Goal: Transaction & Acquisition: Download file/media

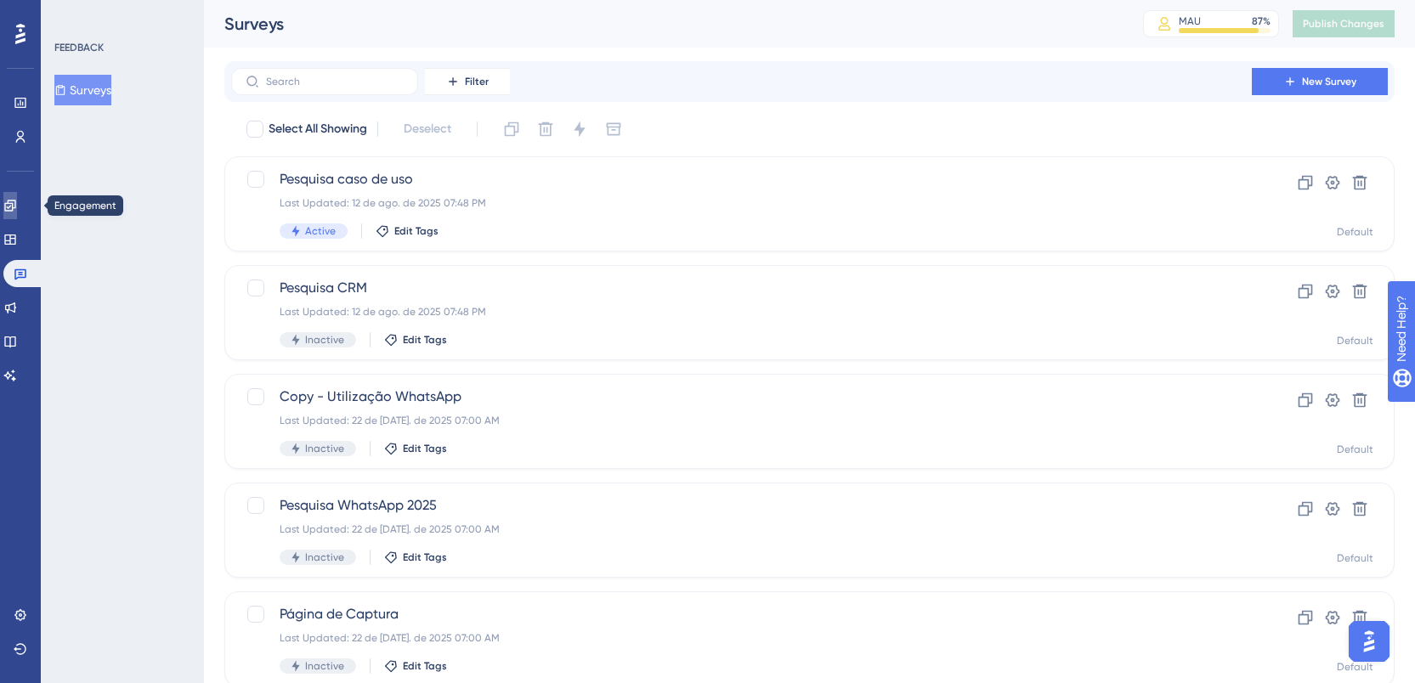
click at [17, 203] on link at bounding box center [10, 205] width 14 height 27
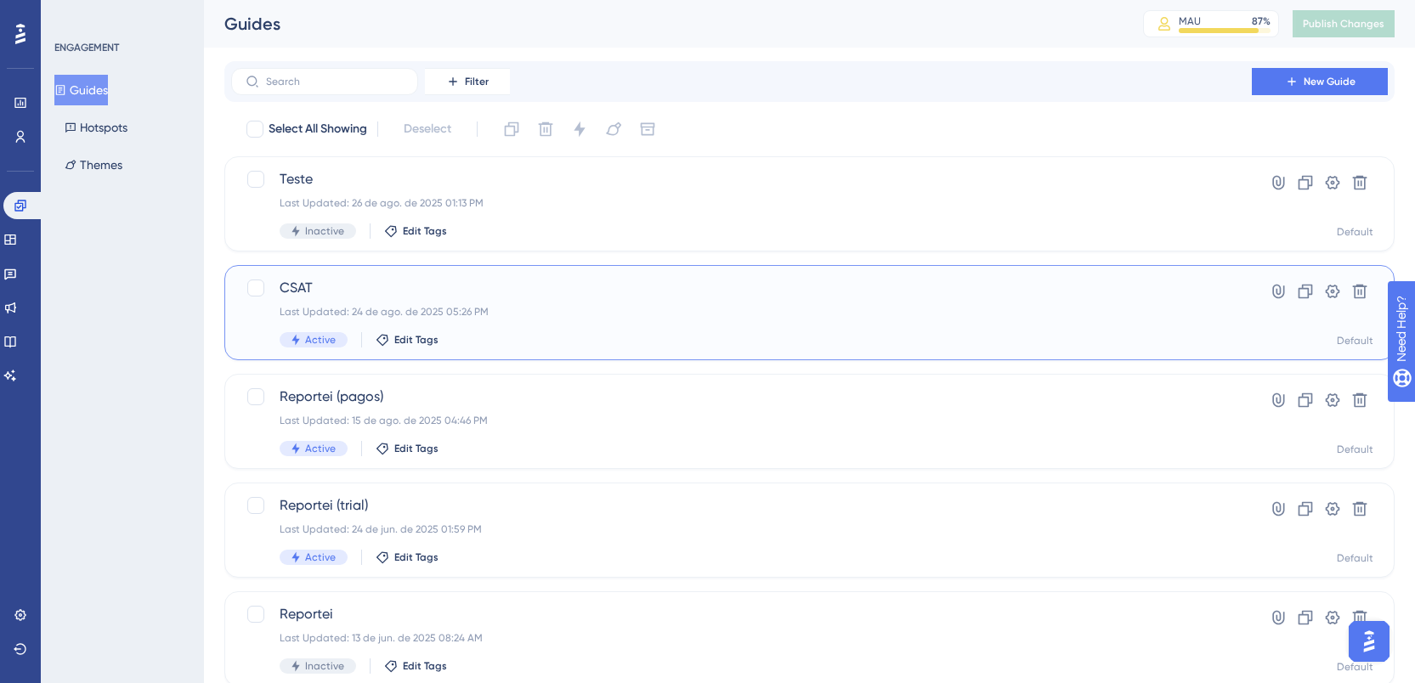
click at [491, 305] on div "Last Updated: 24 de ago. de 2025 05:26 PM" at bounding box center [742, 312] width 924 height 14
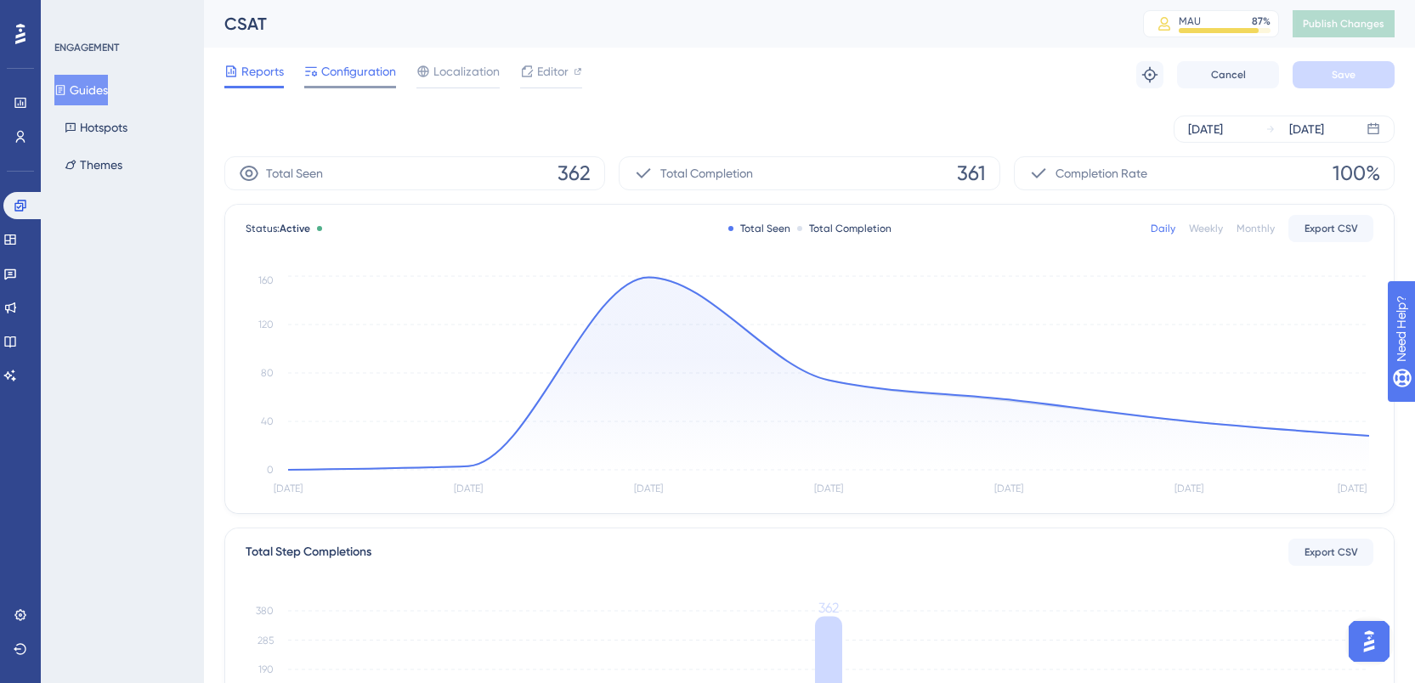
click at [357, 82] on div "Configuration" at bounding box center [350, 74] width 92 height 27
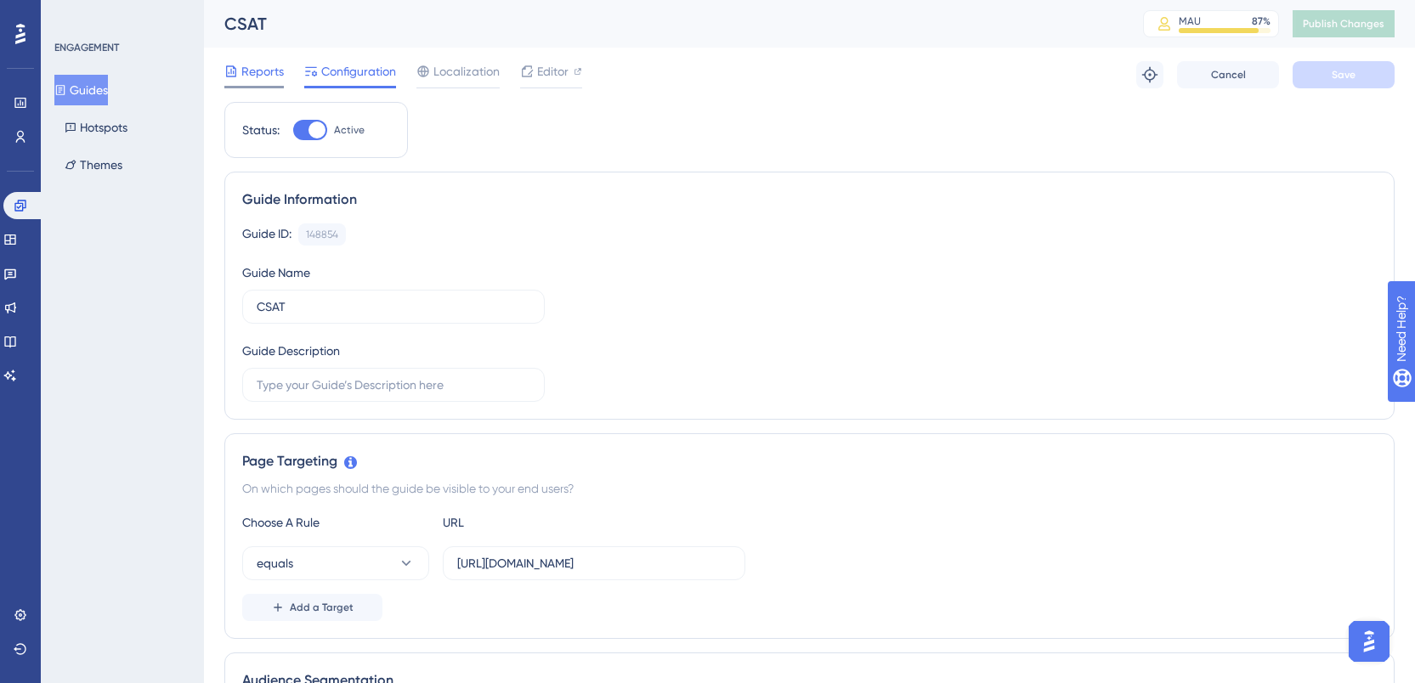
click at [277, 76] on span "Reports" at bounding box center [262, 71] width 43 height 20
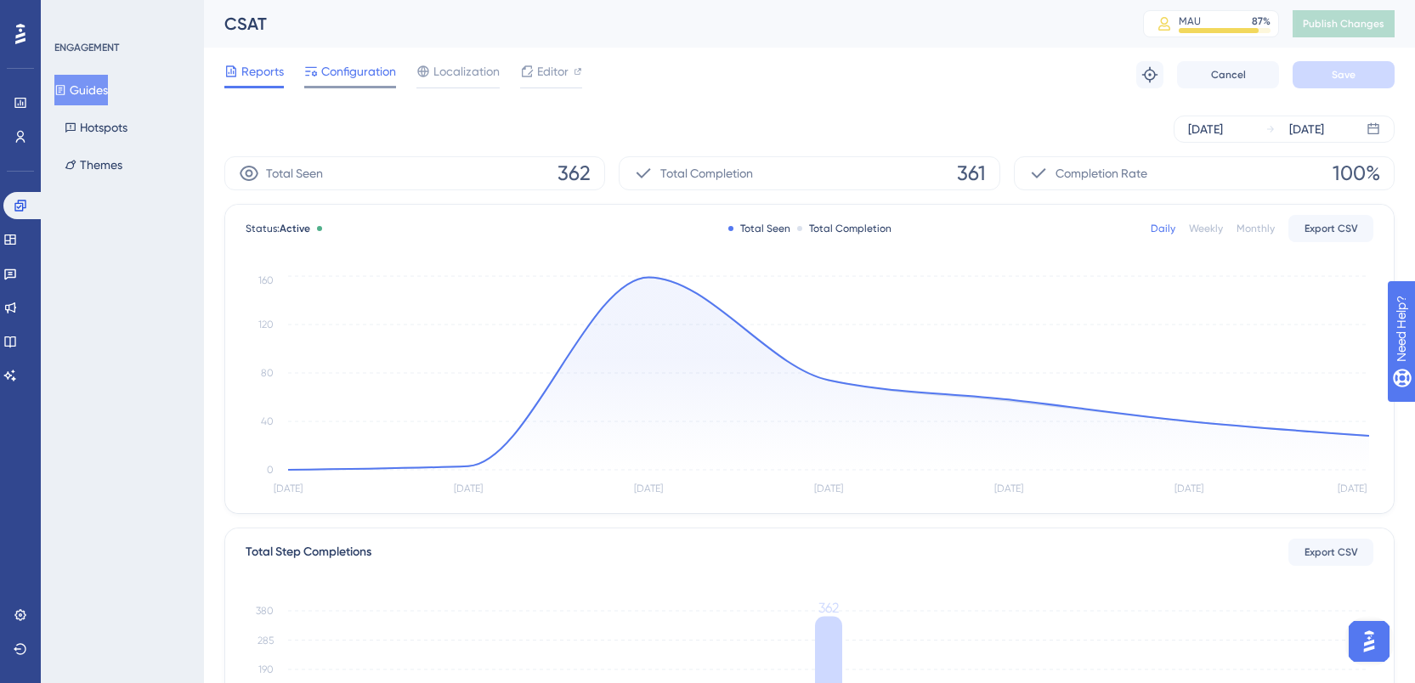
click at [357, 86] on div at bounding box center [350, 87] width 92 height 3
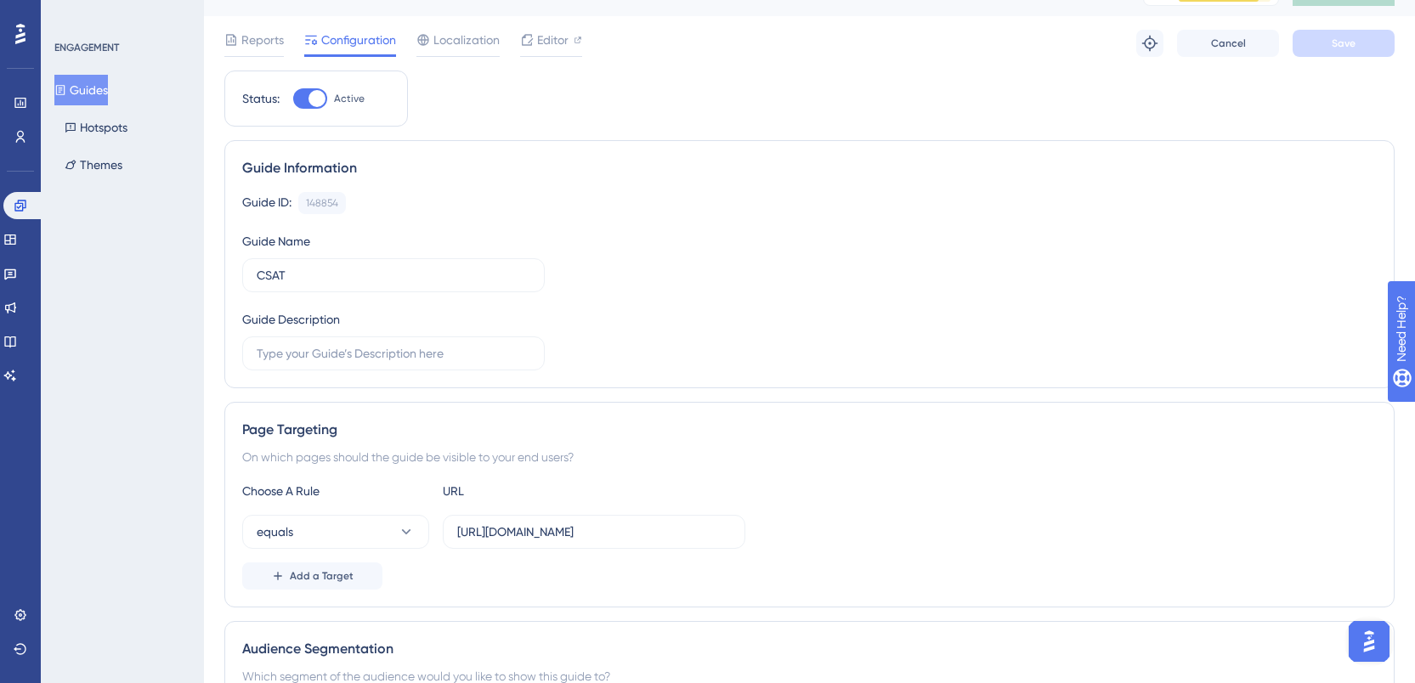
scroll to position [576, 0]
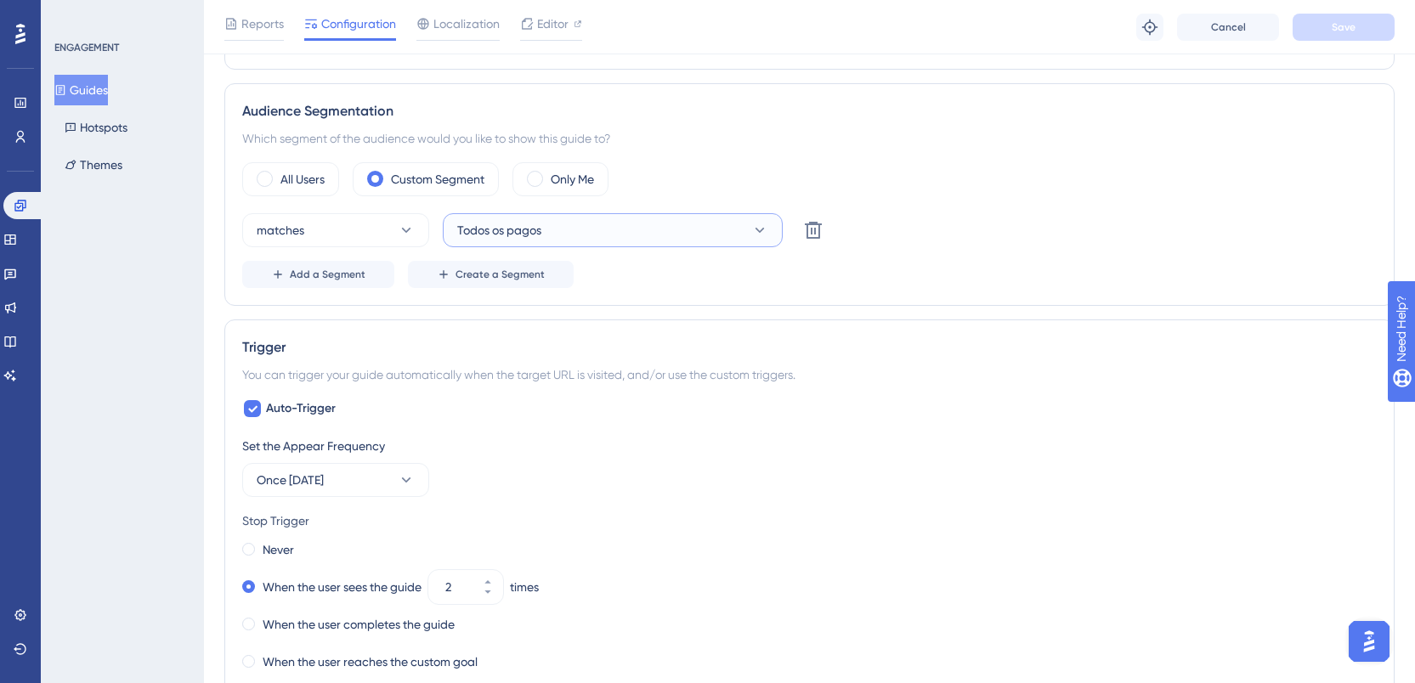
click at [612, 223] on button "Todos os pagos" at bounding box center [613, 230] width 340 height 34
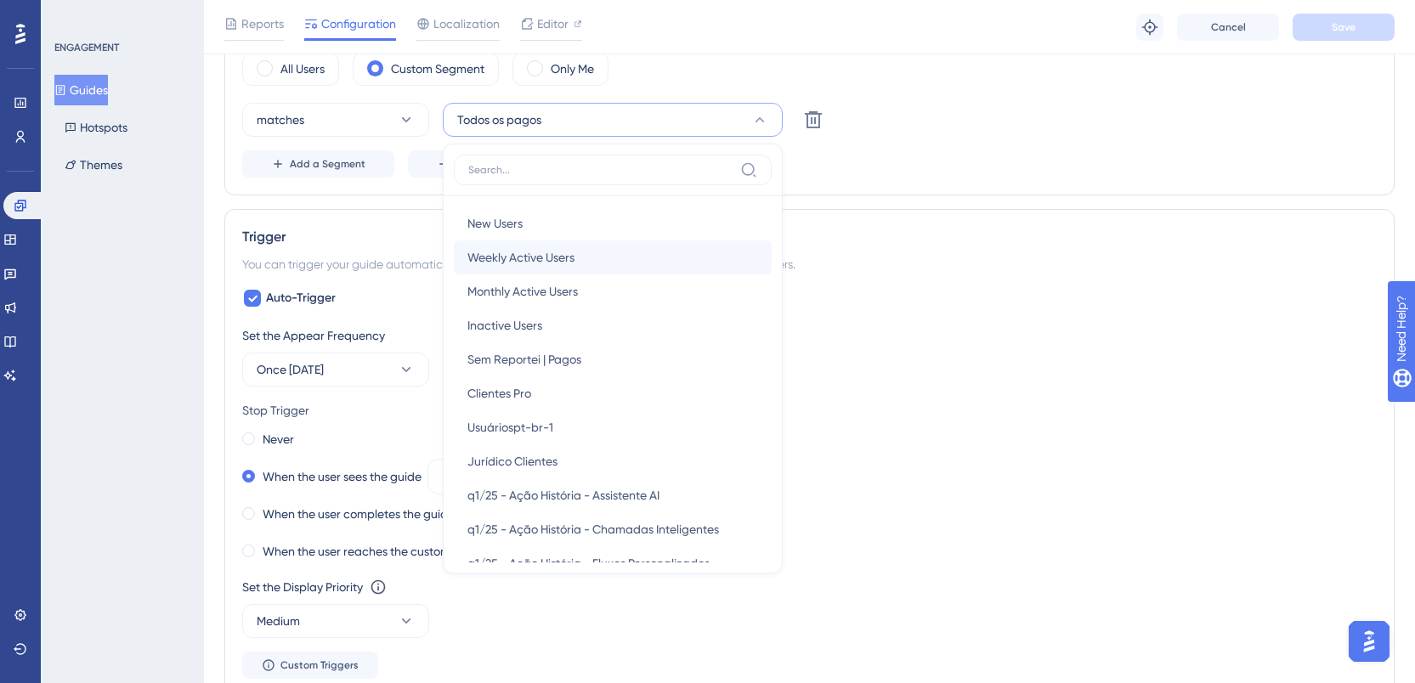
scroll to position [669, 0]
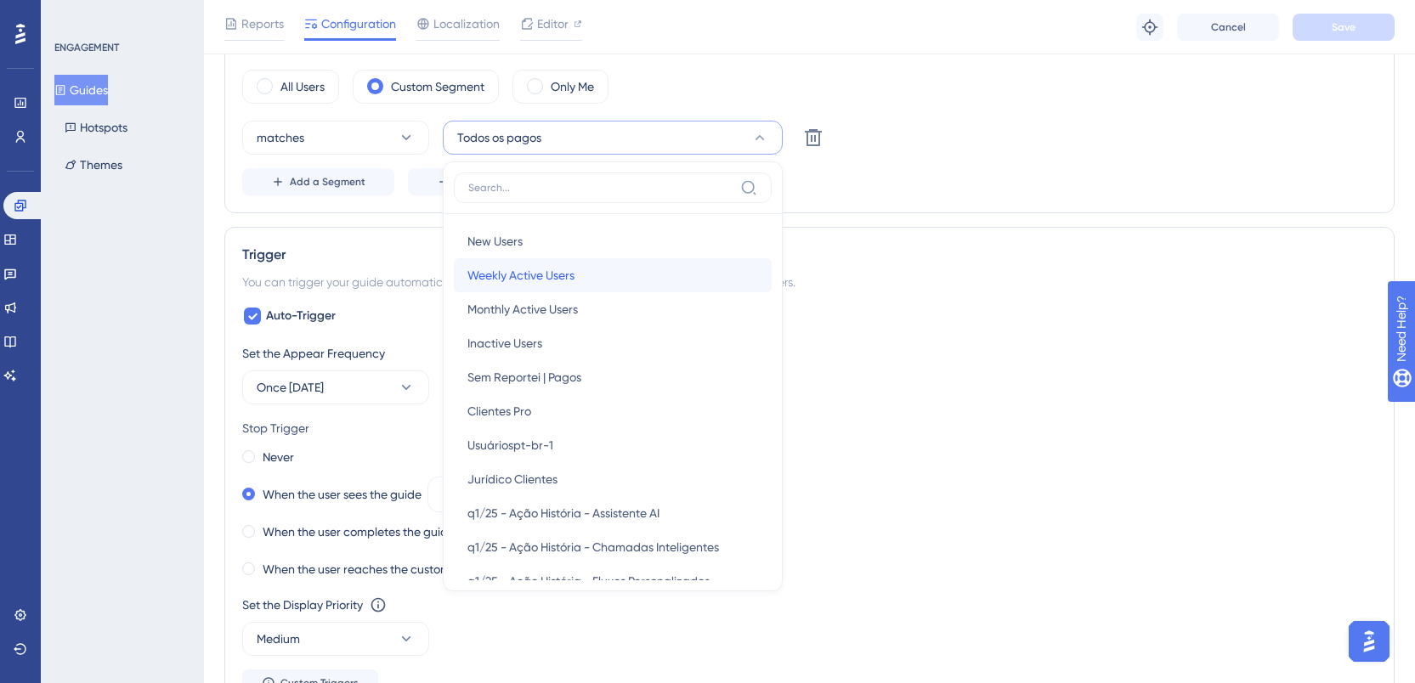
click at [570, 266] on span "Weekly Active Users" at bounding box center [521, 275] width 107 height 20
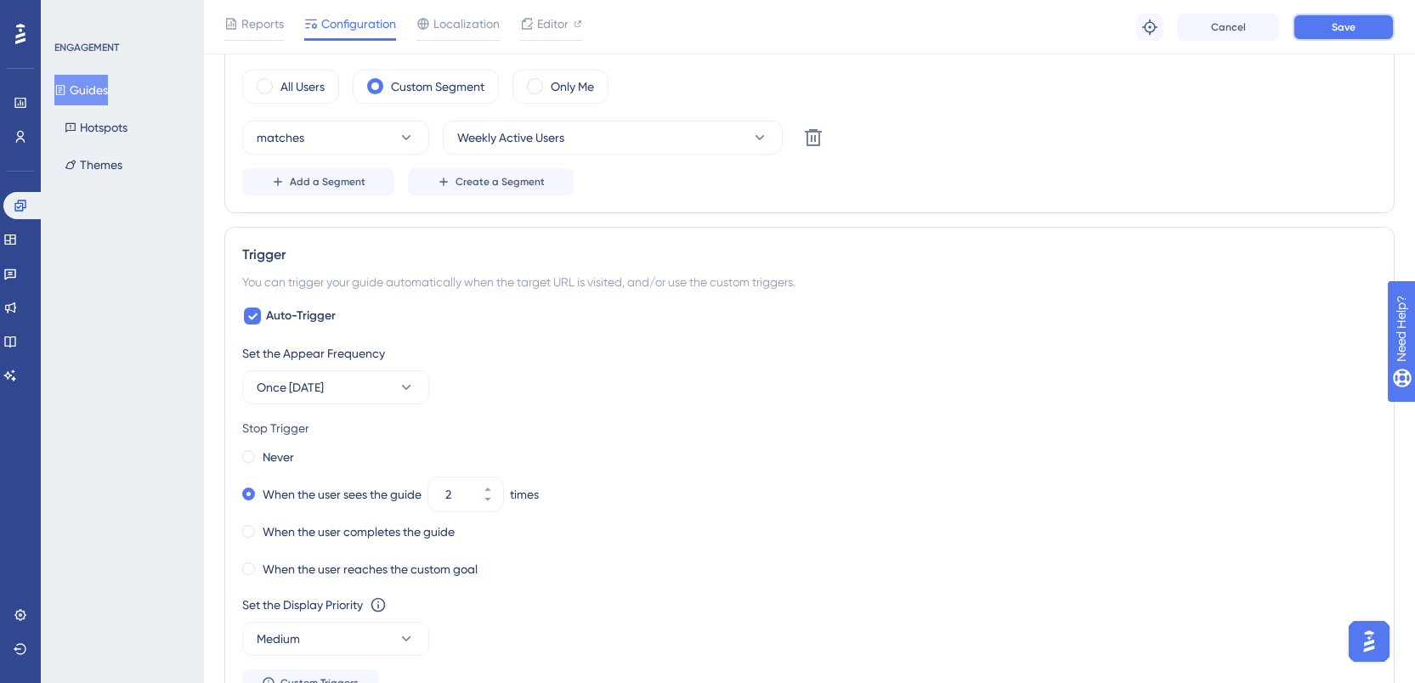
click at [1342, 30] on span "Save" at bounding box center [1344, 27] width 24 height 14
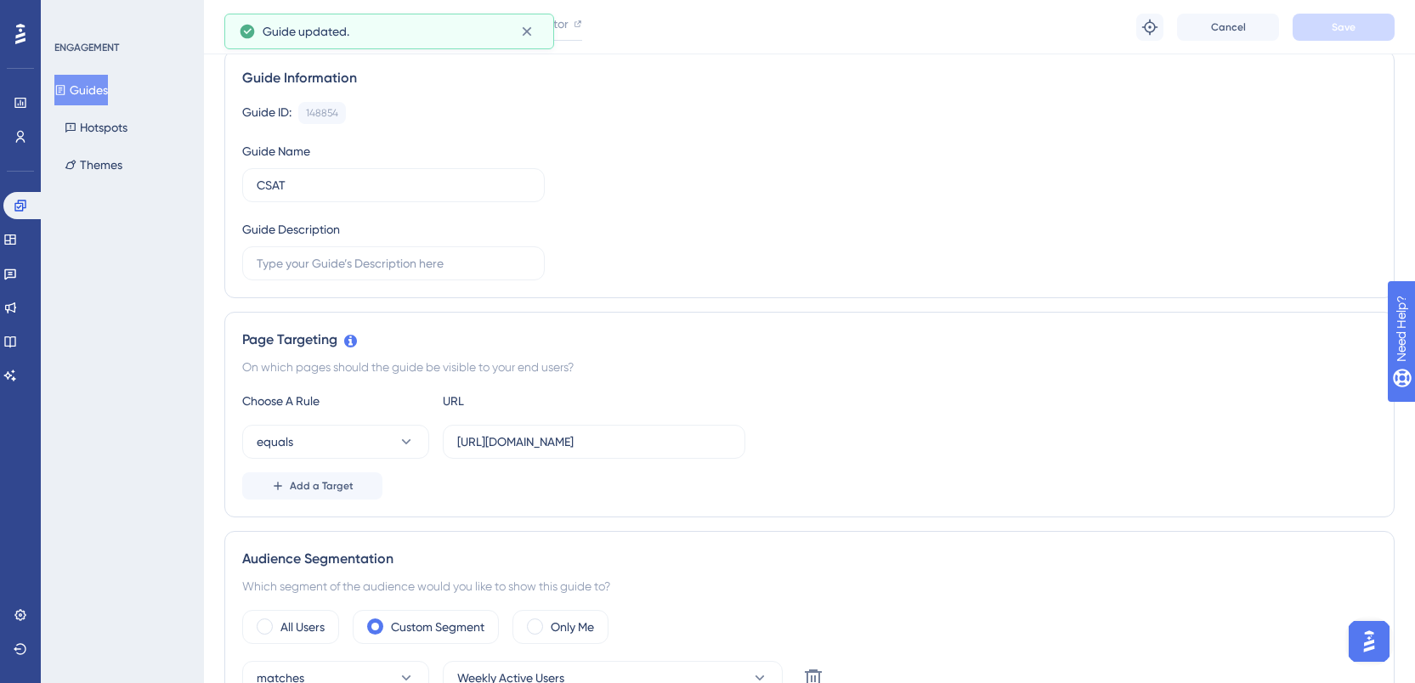
scroll to position [0, 0]
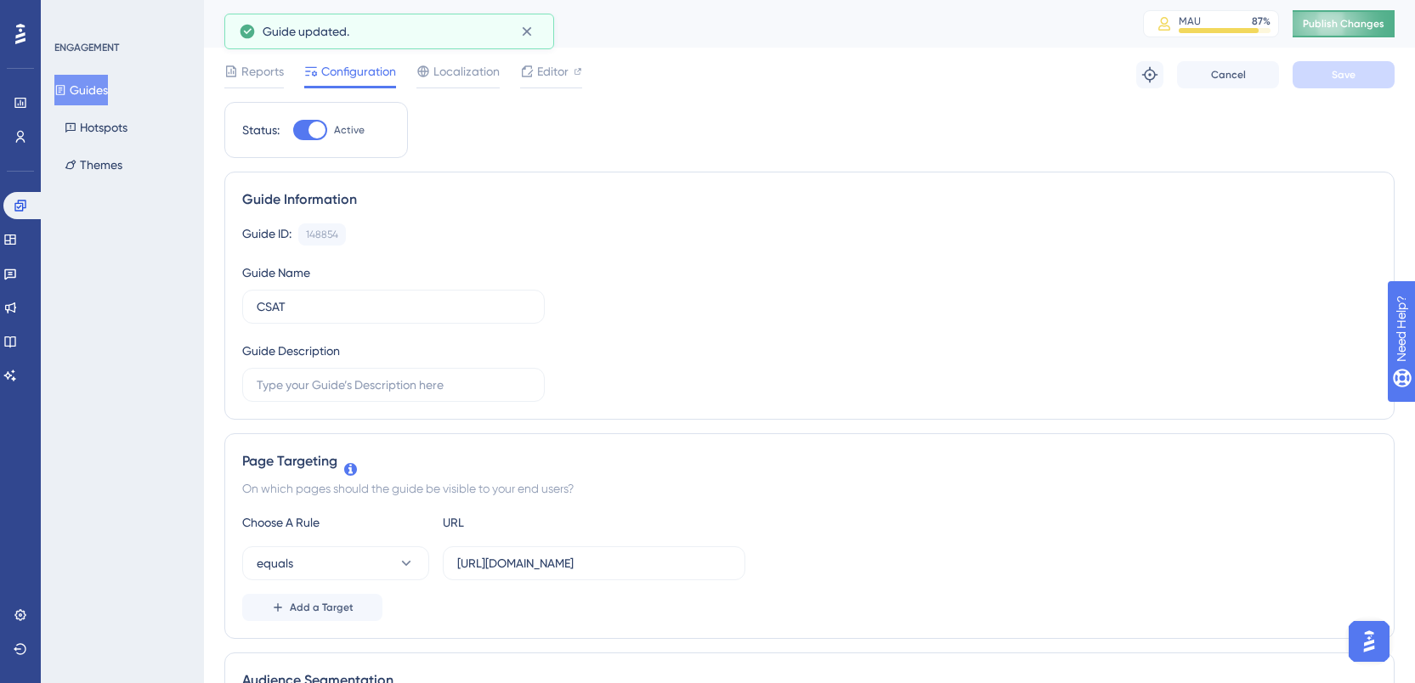
click at [1347, 17] on span "Publish Changes" at bounding box center [1344, 24] width 82 height 14
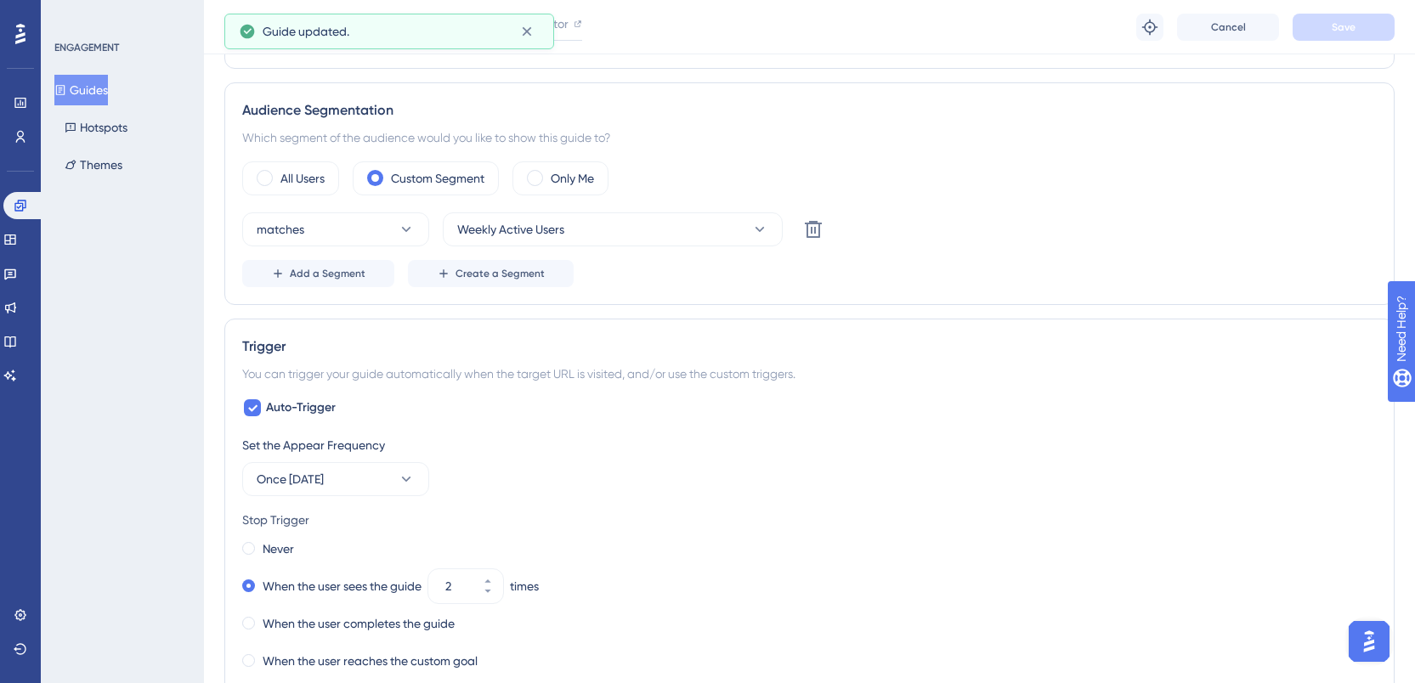
scroll to position [616, 0]
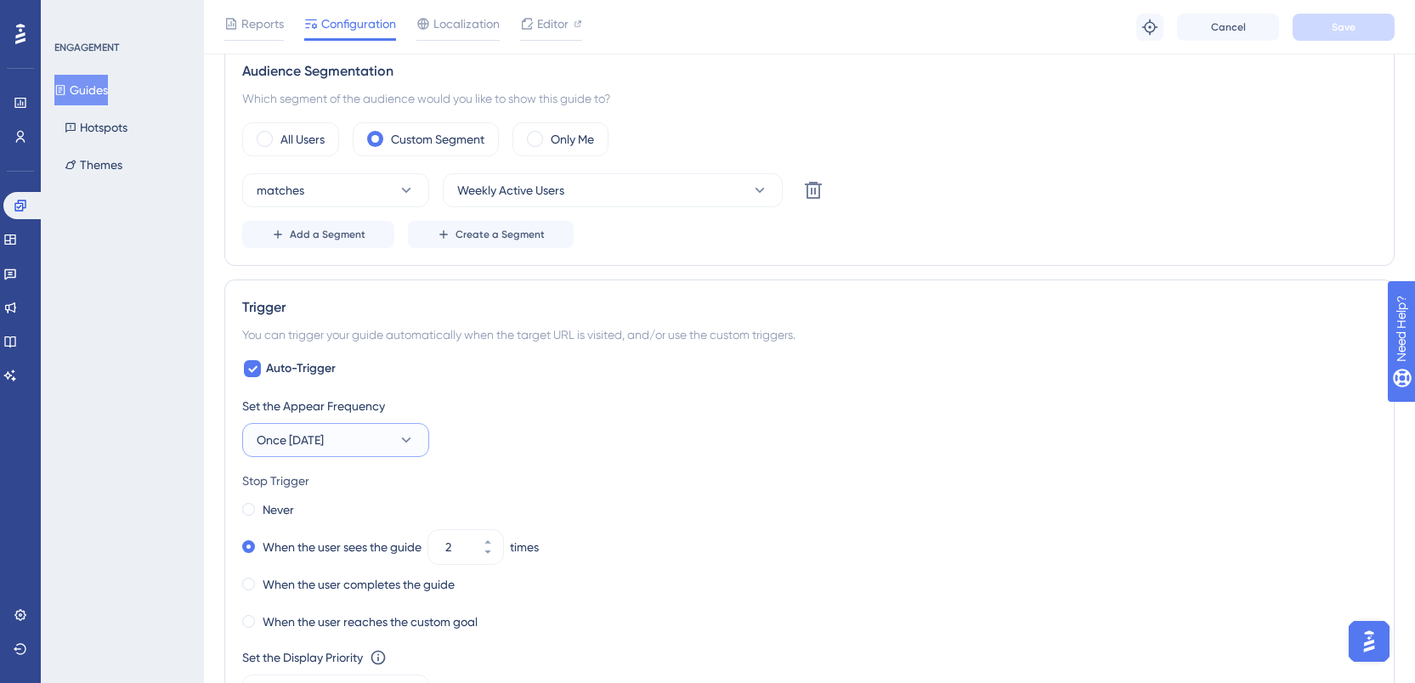
click at [361, 439] on button "Once [DATE]" at bounding box center [335, 440] width 187 height 34
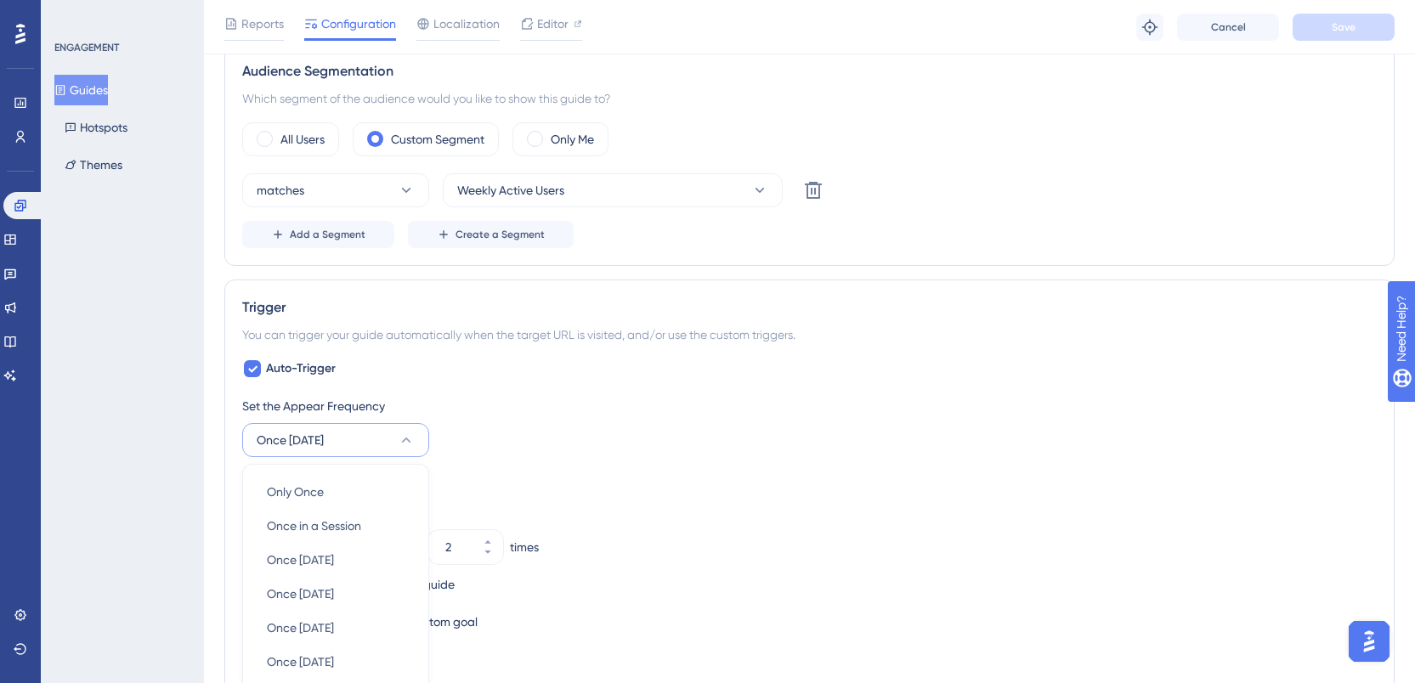
scroll to position [866, 0]
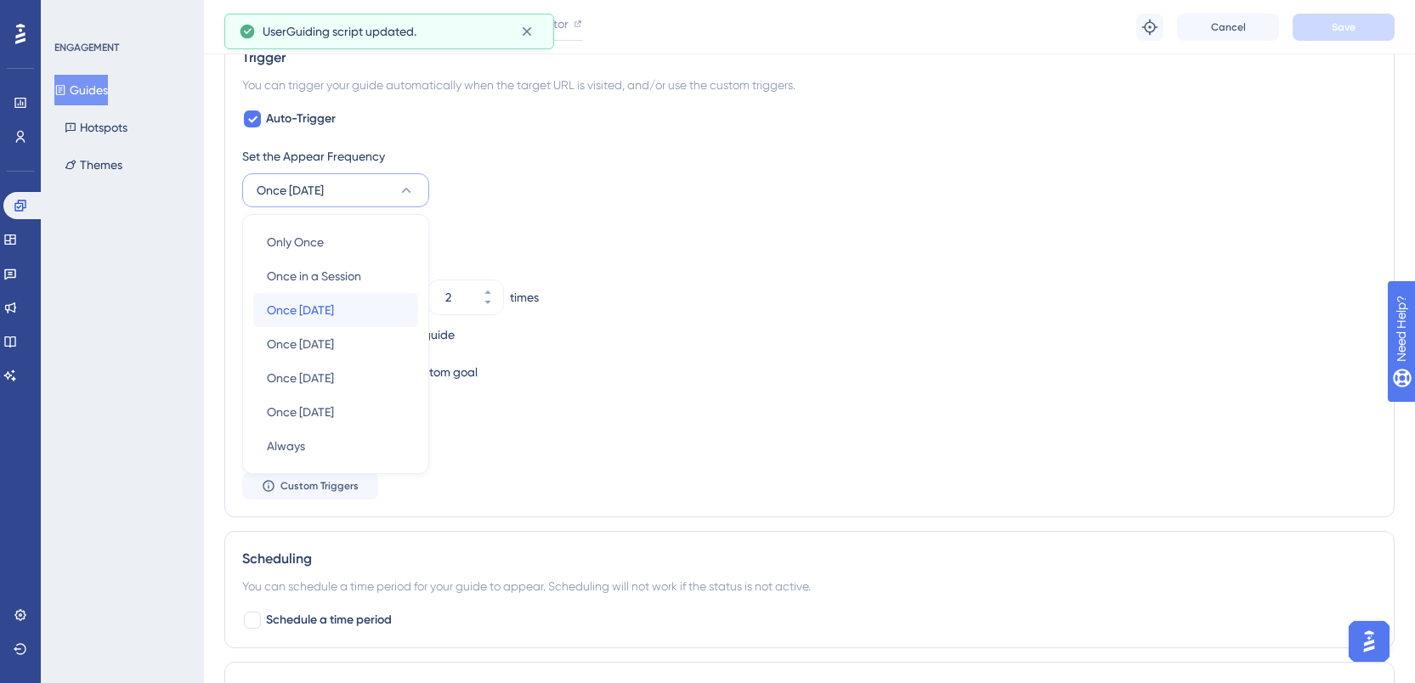
click at [353, 313] on div "Once [DATE] Once [DATE]" at bounding box center [336, 310] width 138 height 34
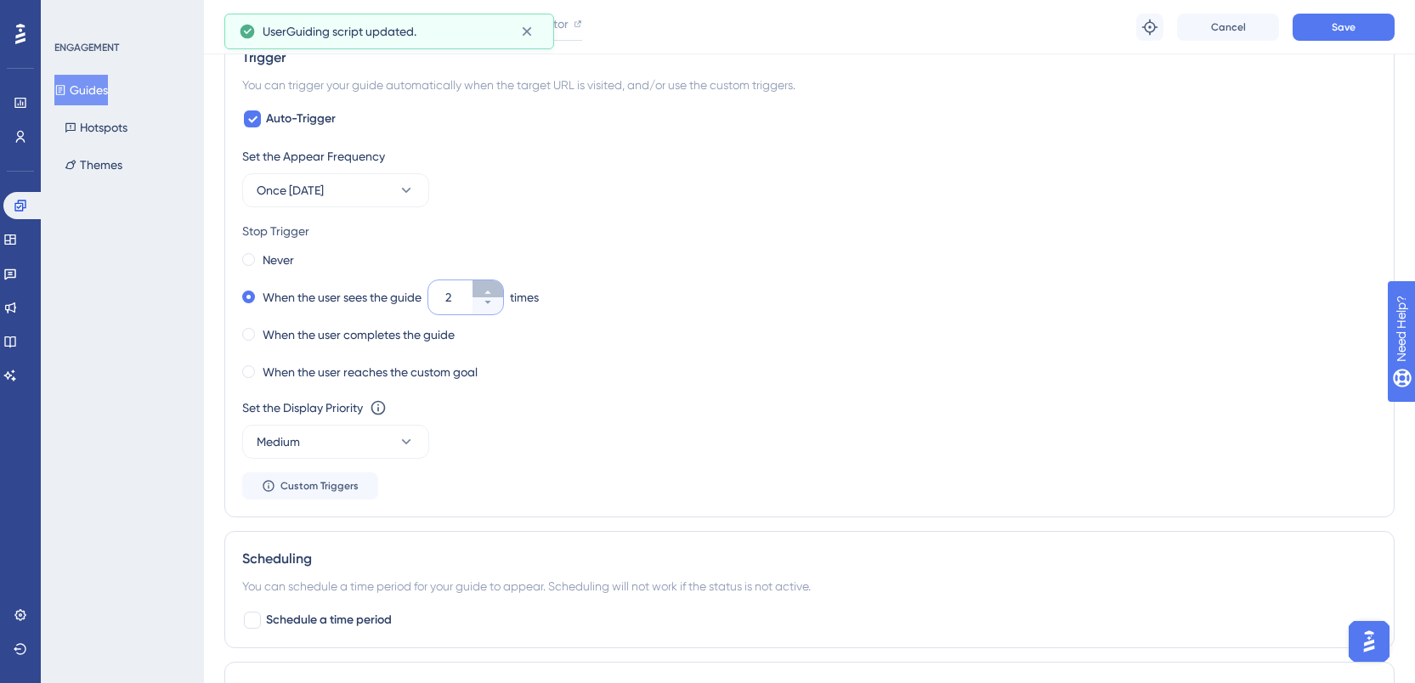
click at [490, 289] on icon at bounding box center [488, 292] width 10 height 10
type input "3"
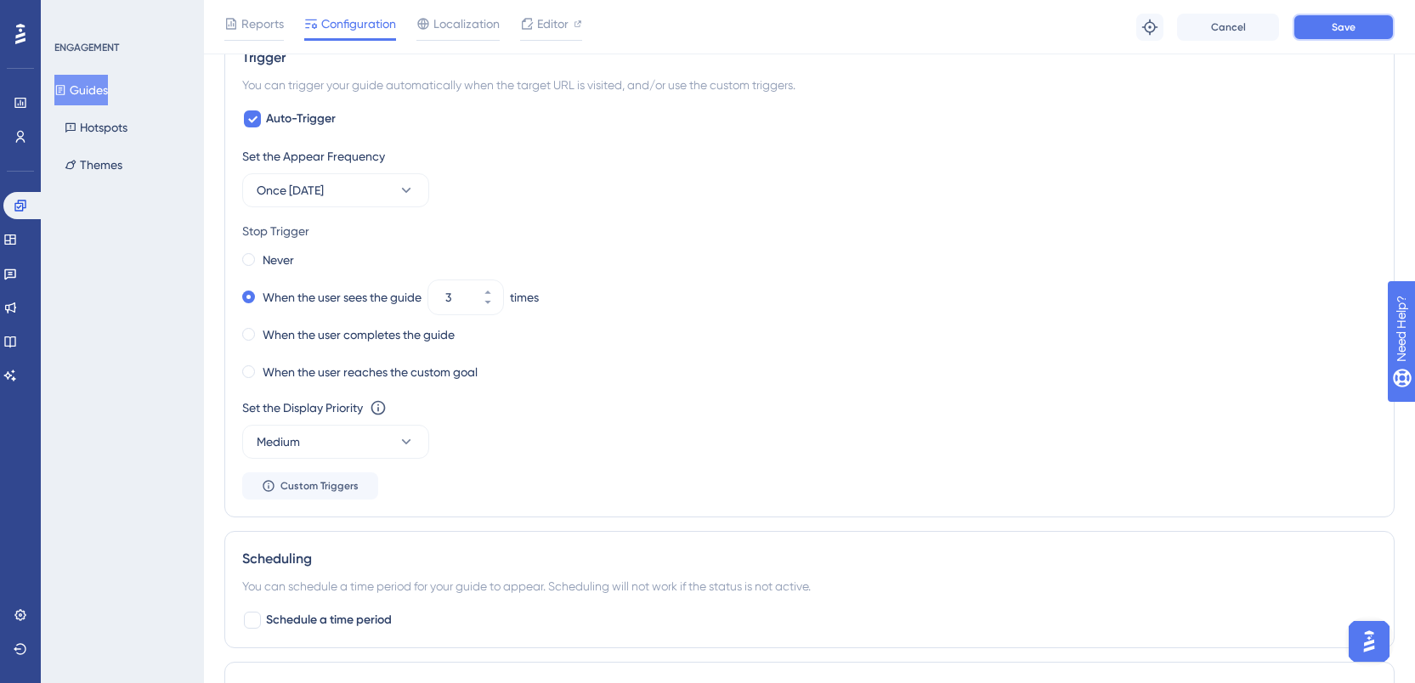
click at [1327, 29] on button "Save" at bounding box center [1344, 27] width 102 height 27
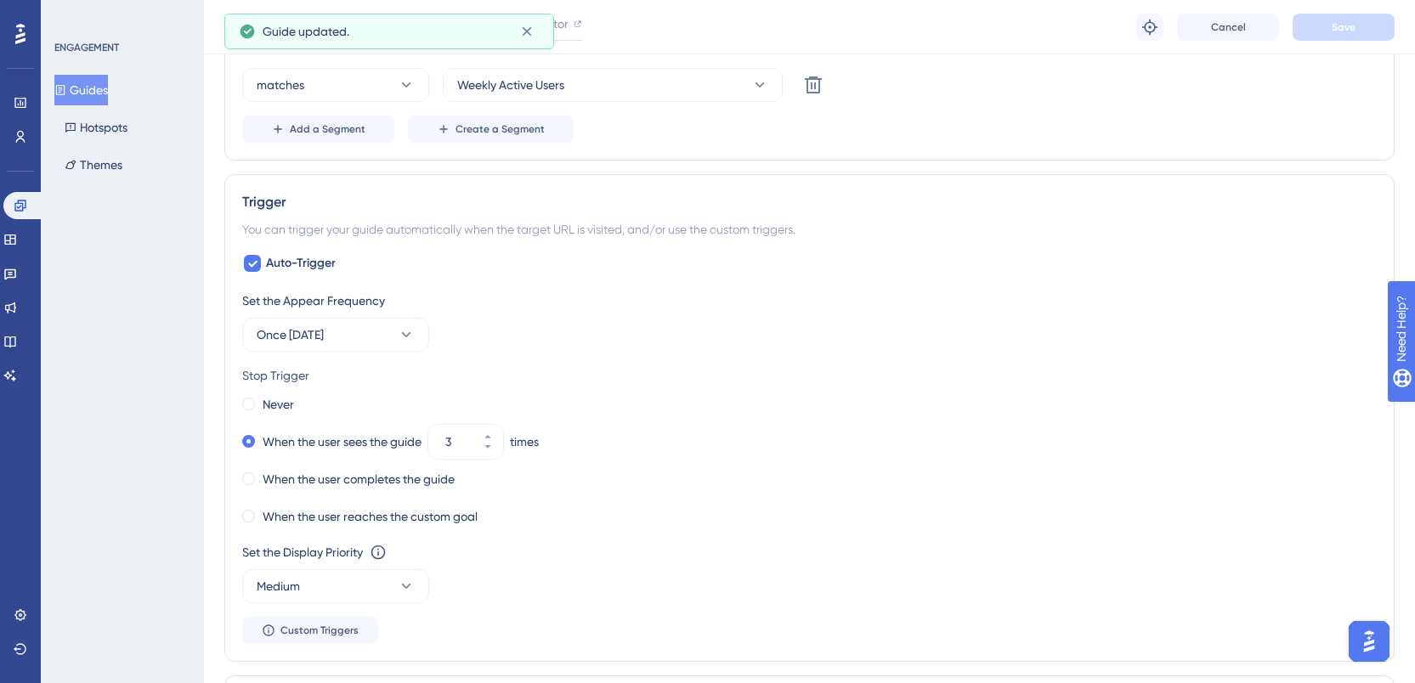
scroll to position [0, 0]
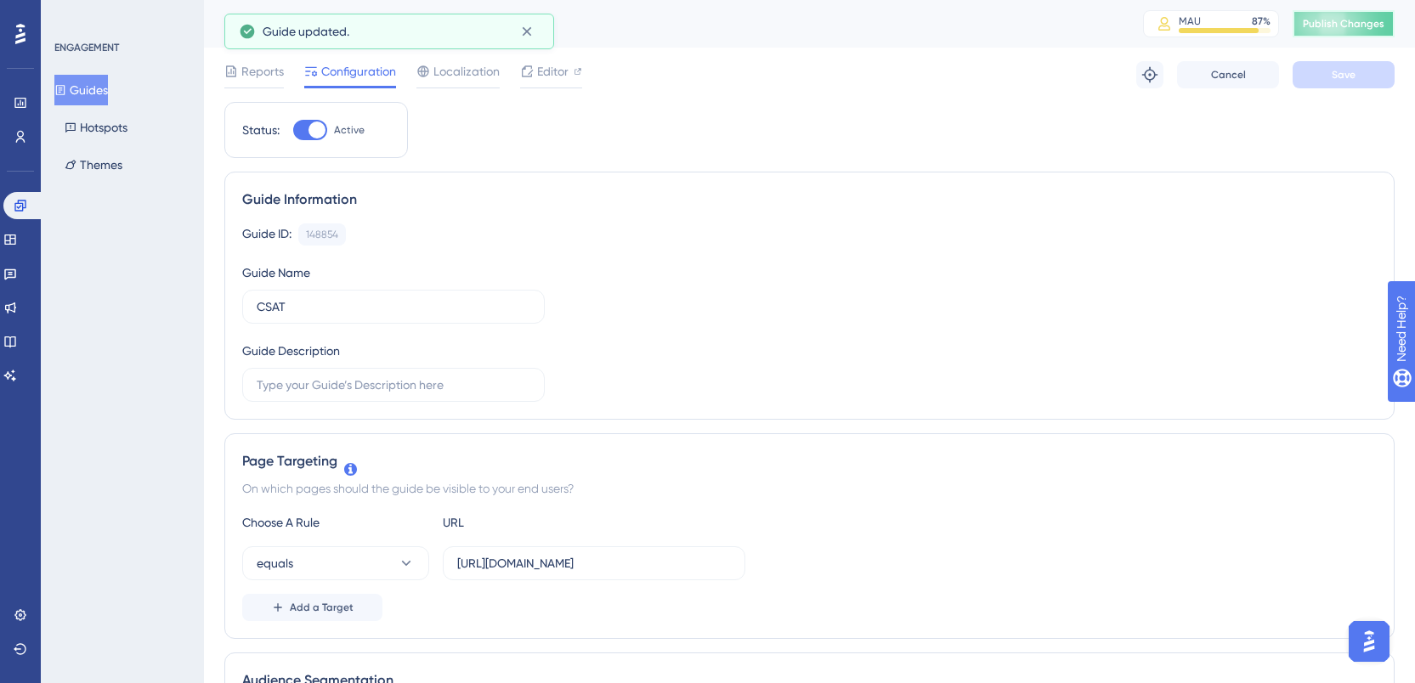
click at [1322, 25] on span "Publish Changes" at bounding box center [1344, 24] width 82 height 14
click at [22, 148] on link at bounding box center [21, 136] width 14 height 27
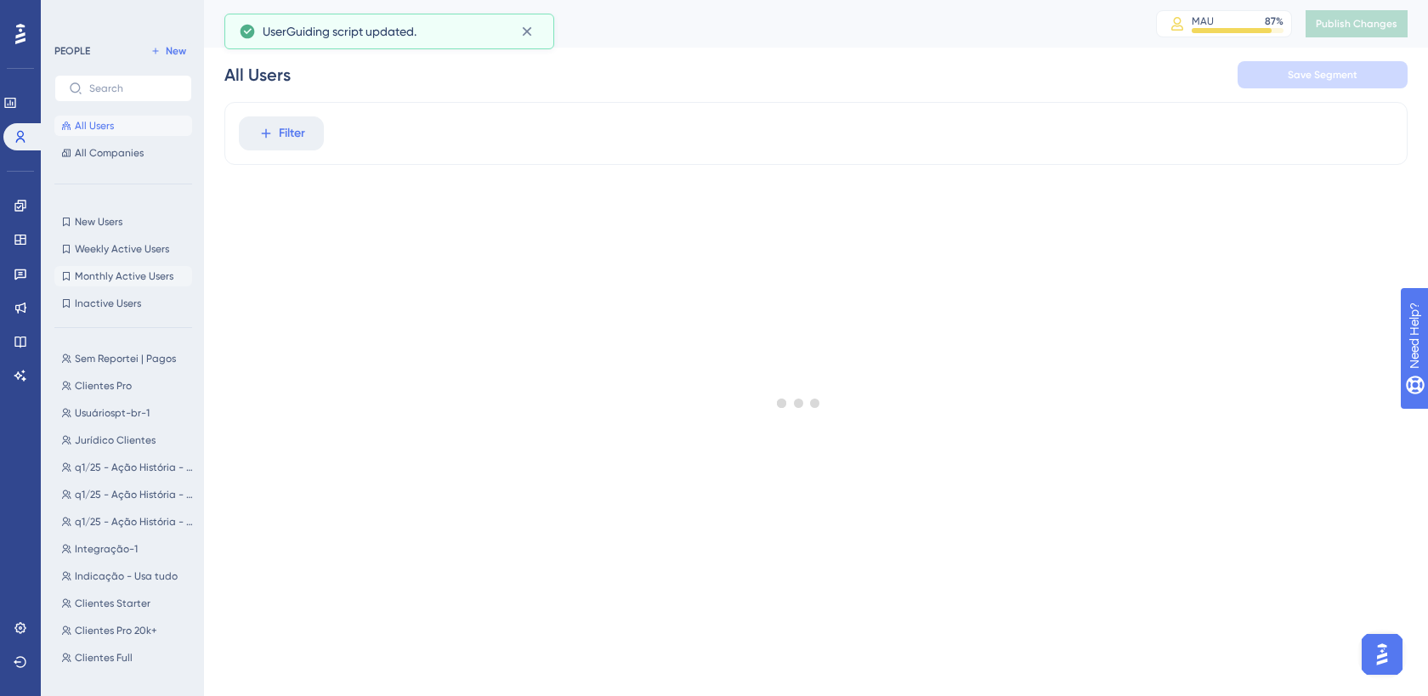
click at [133, 276] on span "Monthly Active Users" at bounding box center [124, 276] width 99 height 14
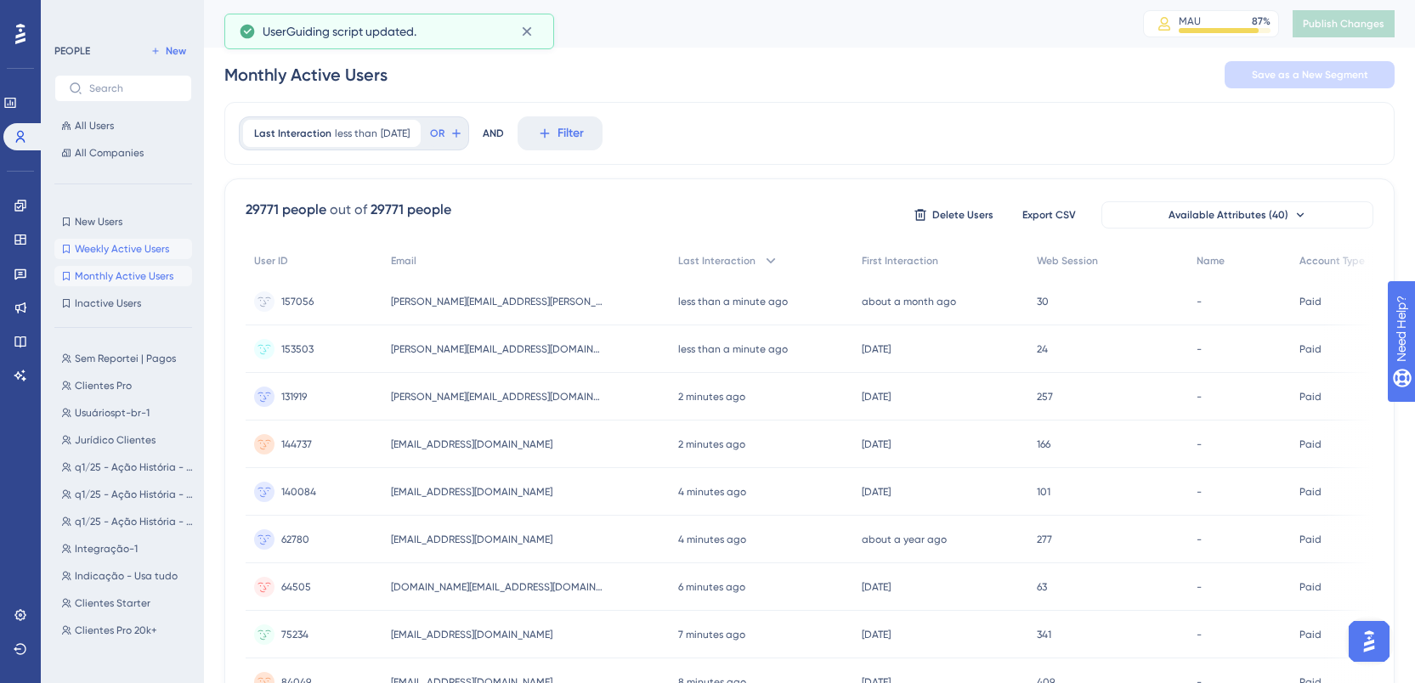
click at [128, 248] on span "Weekly Active Users" at bounding box center [122, 249] width 94 height 14
click at [135, 273] on span "Monthly Active Users" at bounding box center [124, 276] width 99 height 14
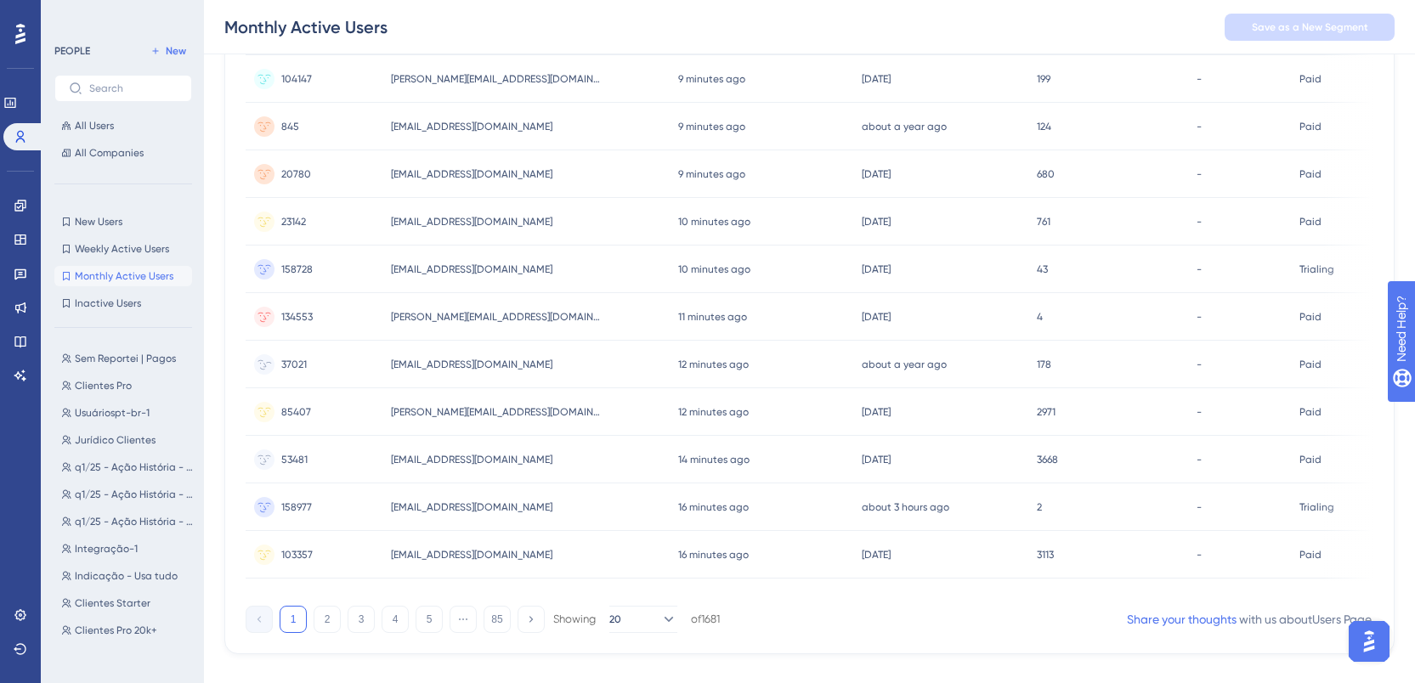
scroll to position [689, 0]
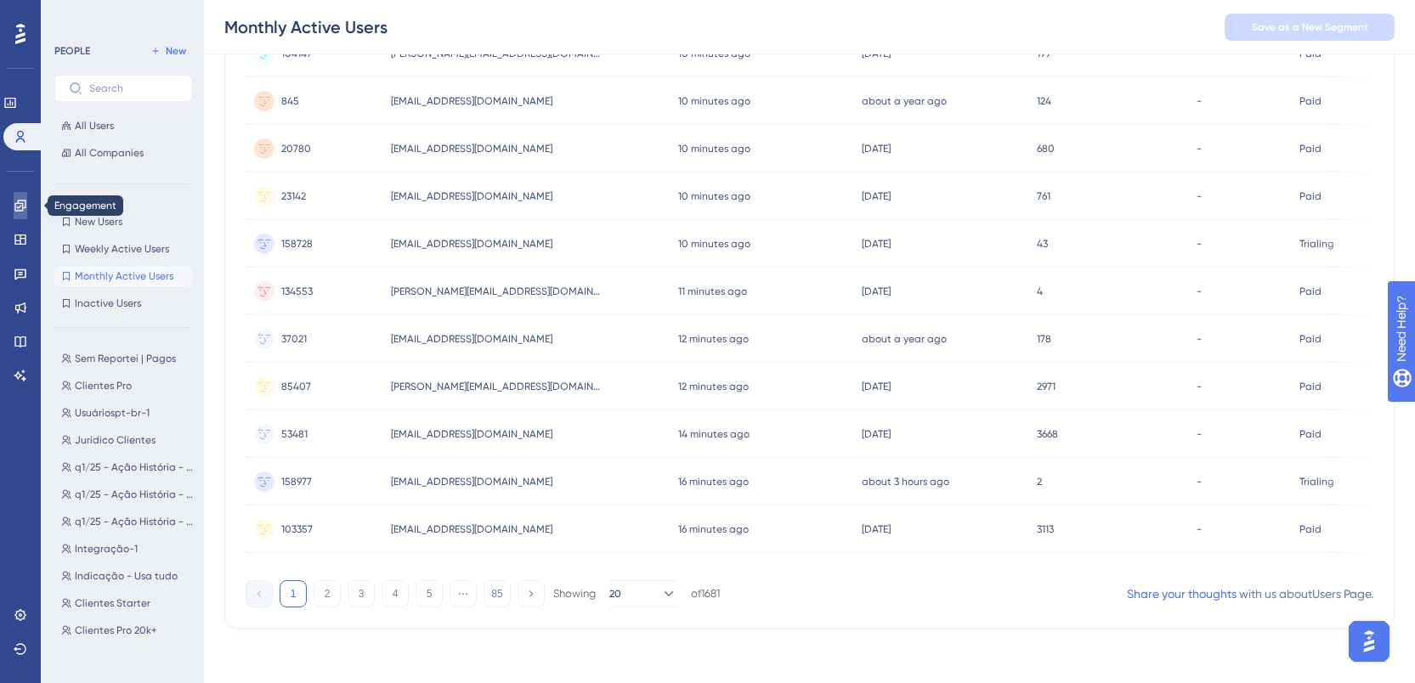
click at [23, 209] on icon at bounding box center [19, 205] width 11 height 11
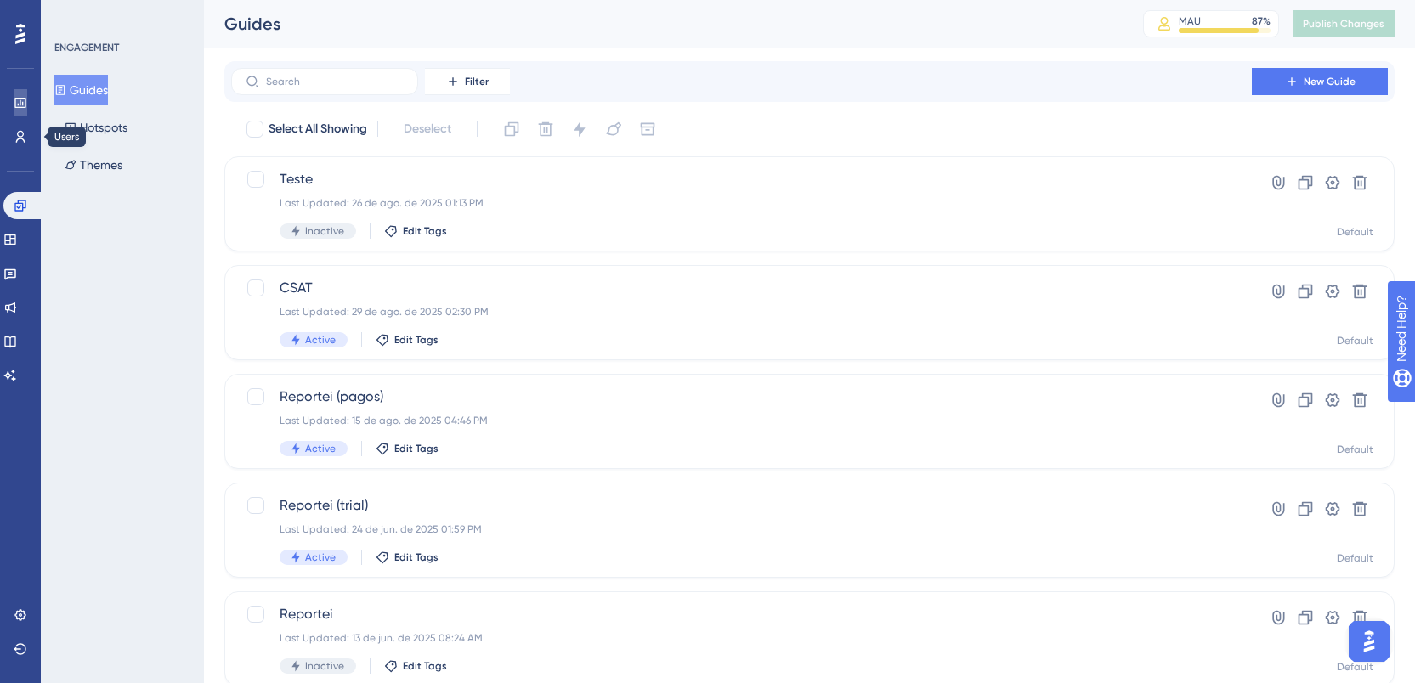
click at [26, 99] on icon at bounding box center [21, 103] width 14 height 14
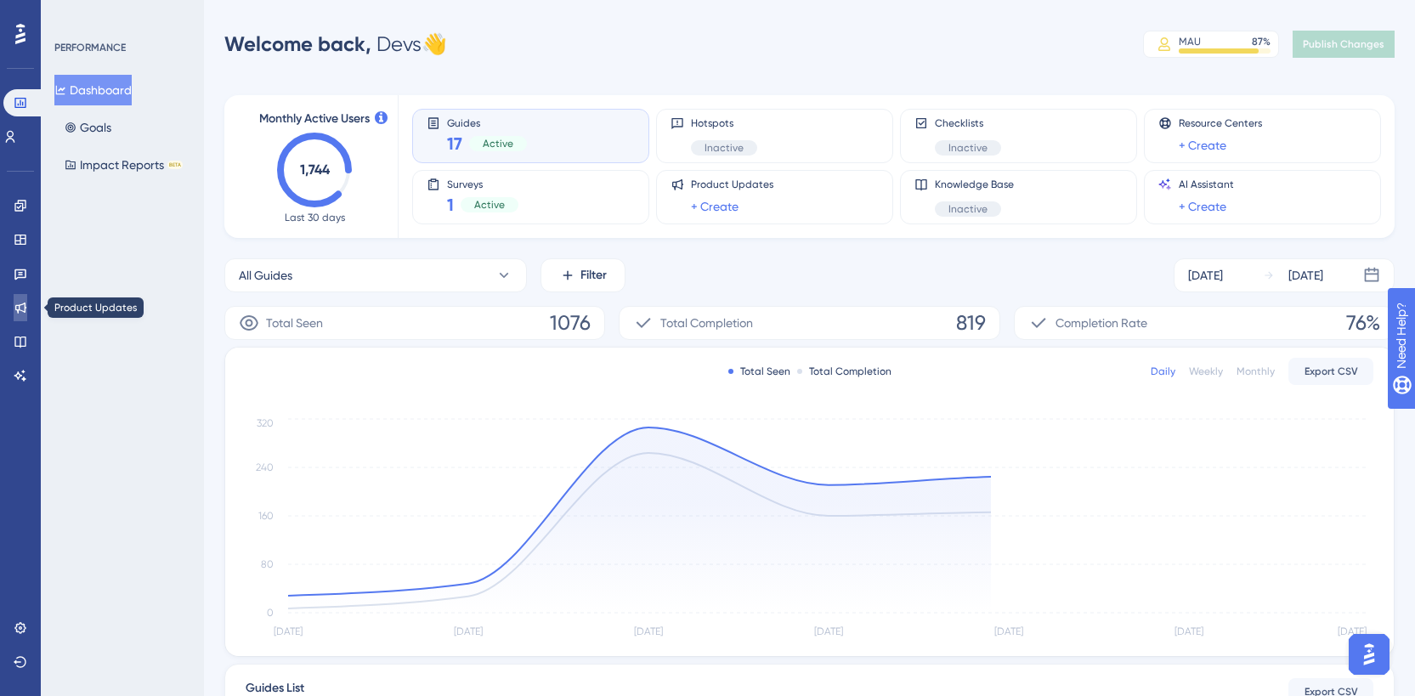
click at [21, 316] on link at bounding box center [21, 307] width 14 height 27
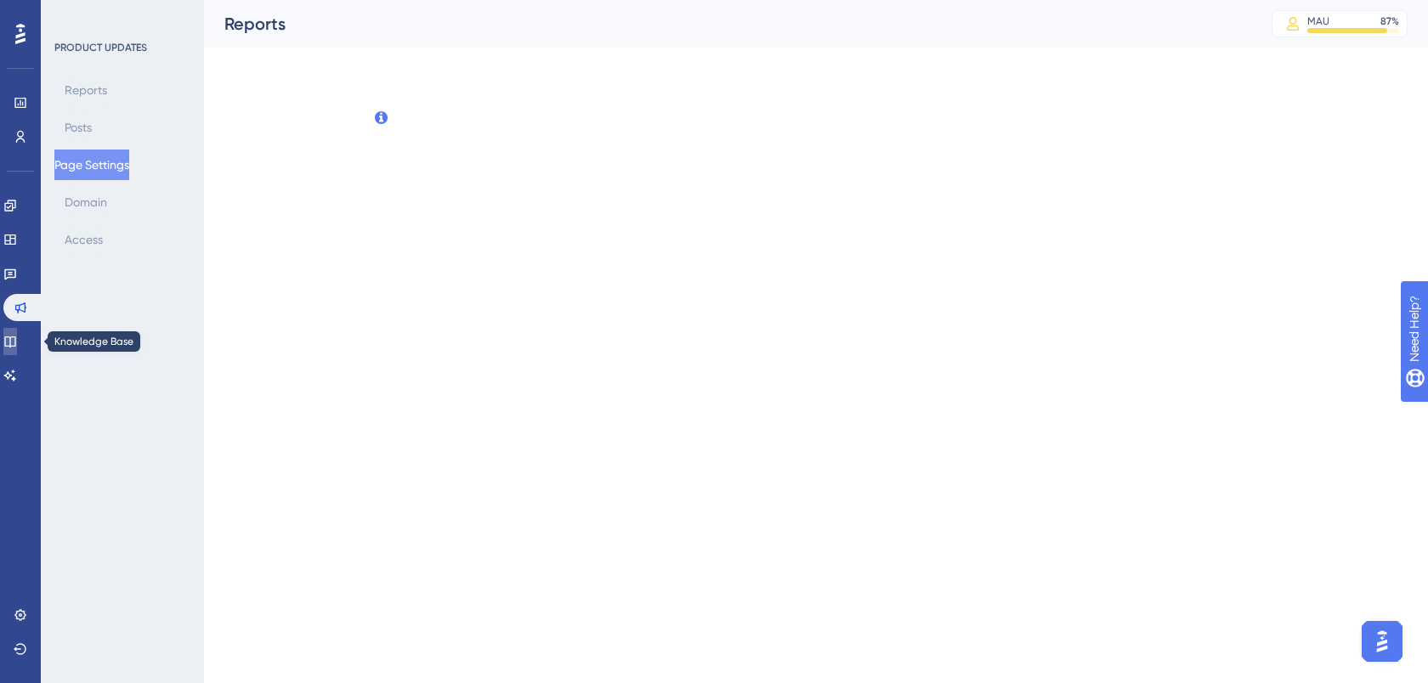
click at [15, 346] on icon at bounding box center [9, 342] width 11 height 11
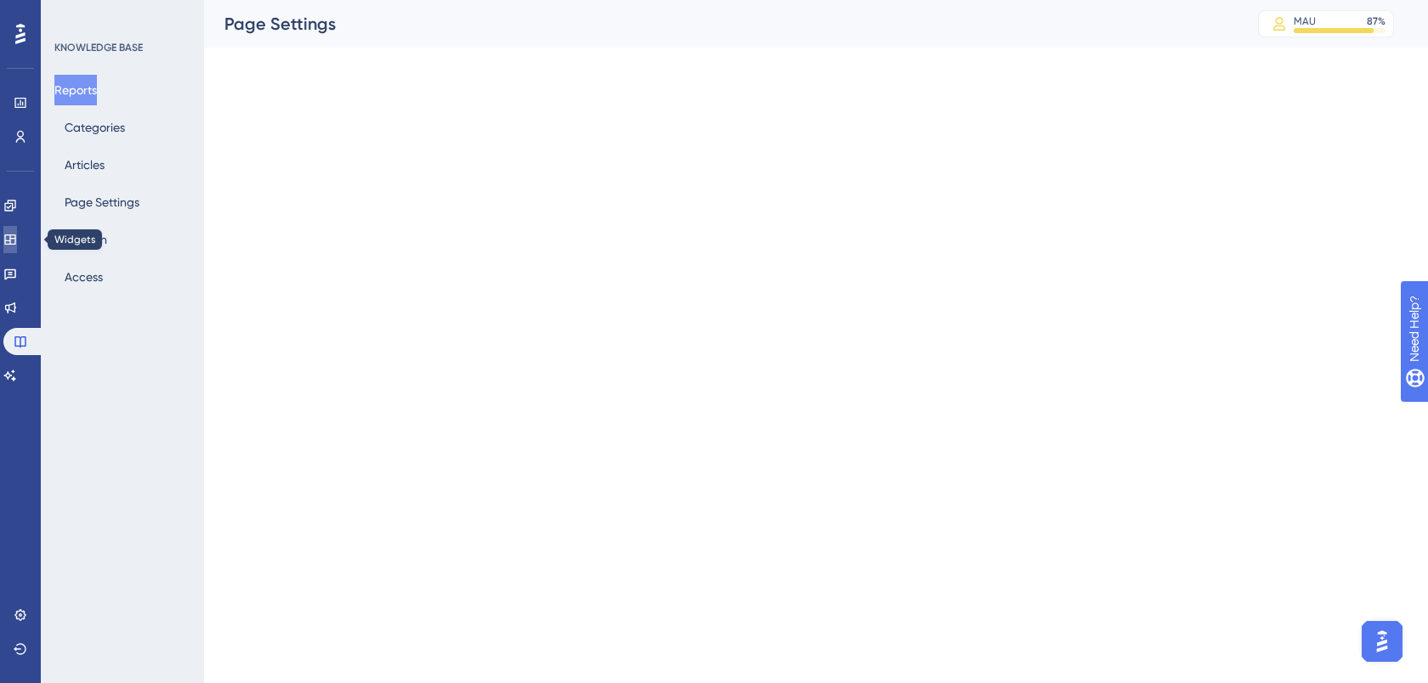
click at [17, 252] on link at bounding box center [10, 239] width 14 height 27
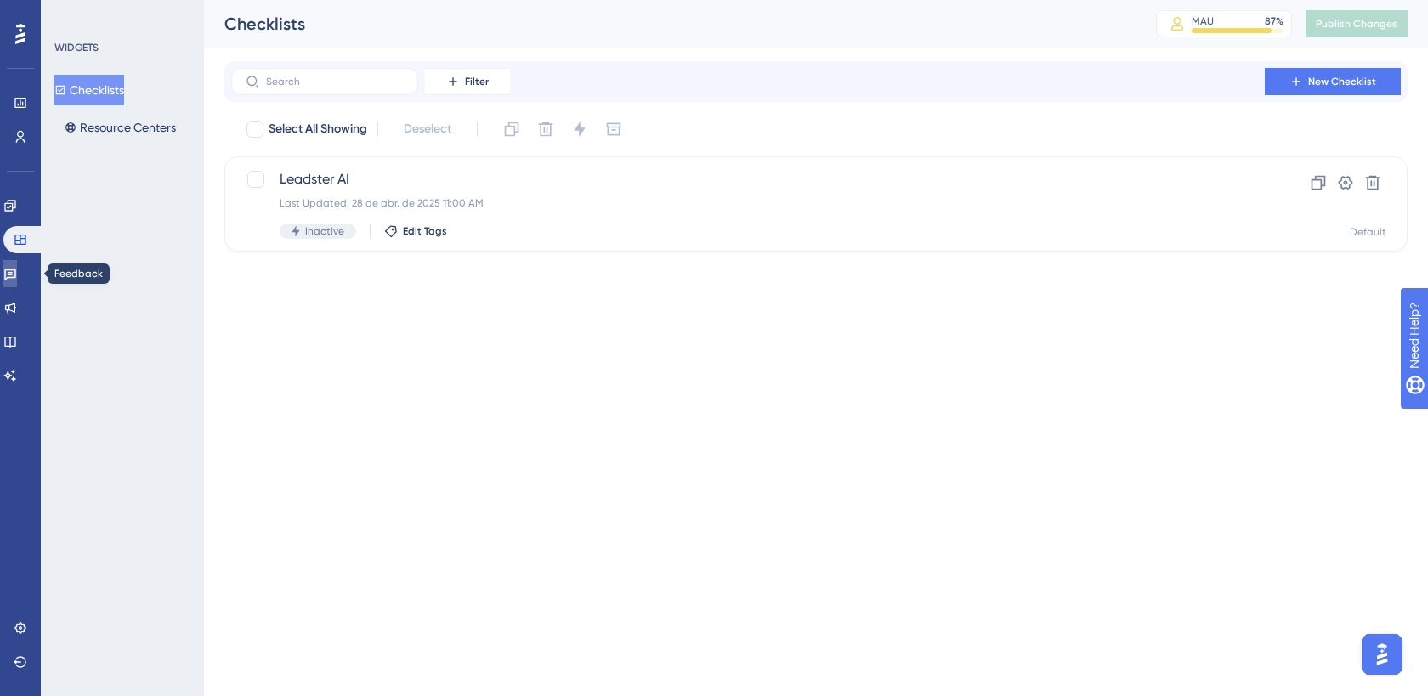
click at [16, 275] on icon at bounding box center [10, 274] width 12 height 11
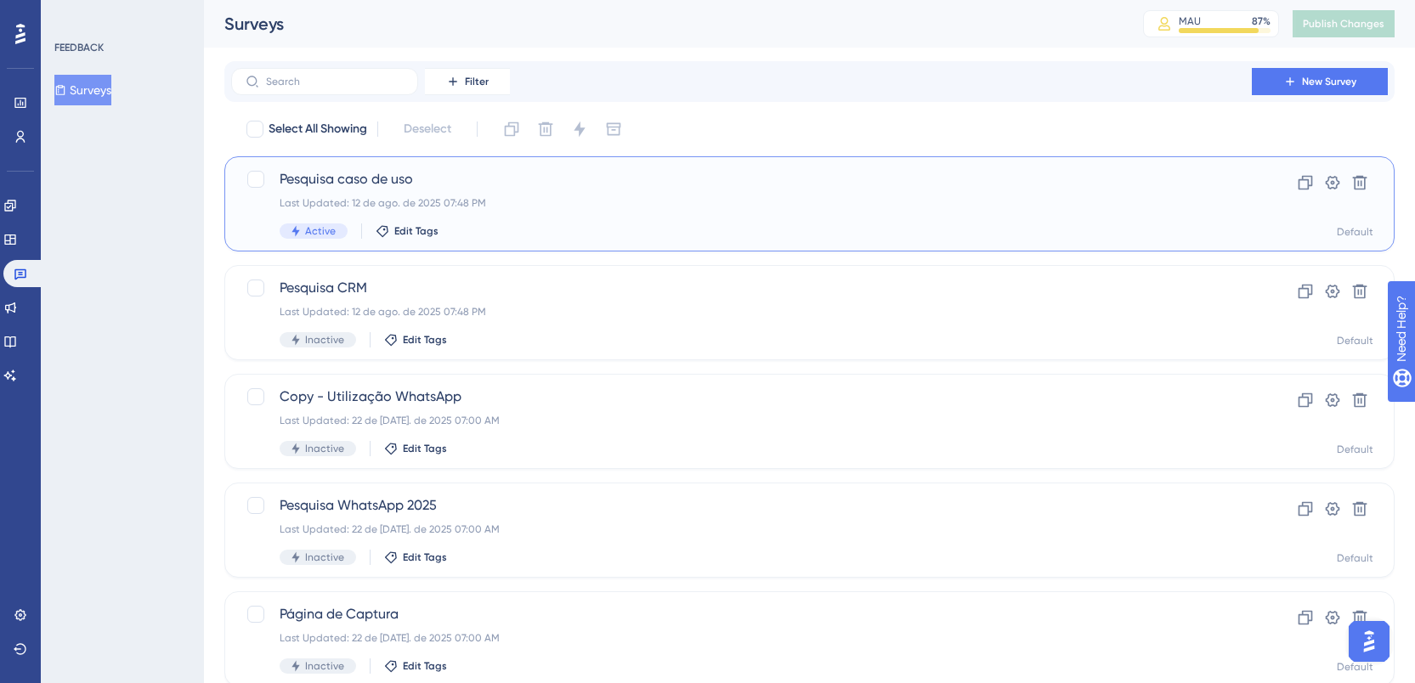
click at [600, 224] on div "Active Edit Tags" at bounding box center [742, 231] width 924 height 15
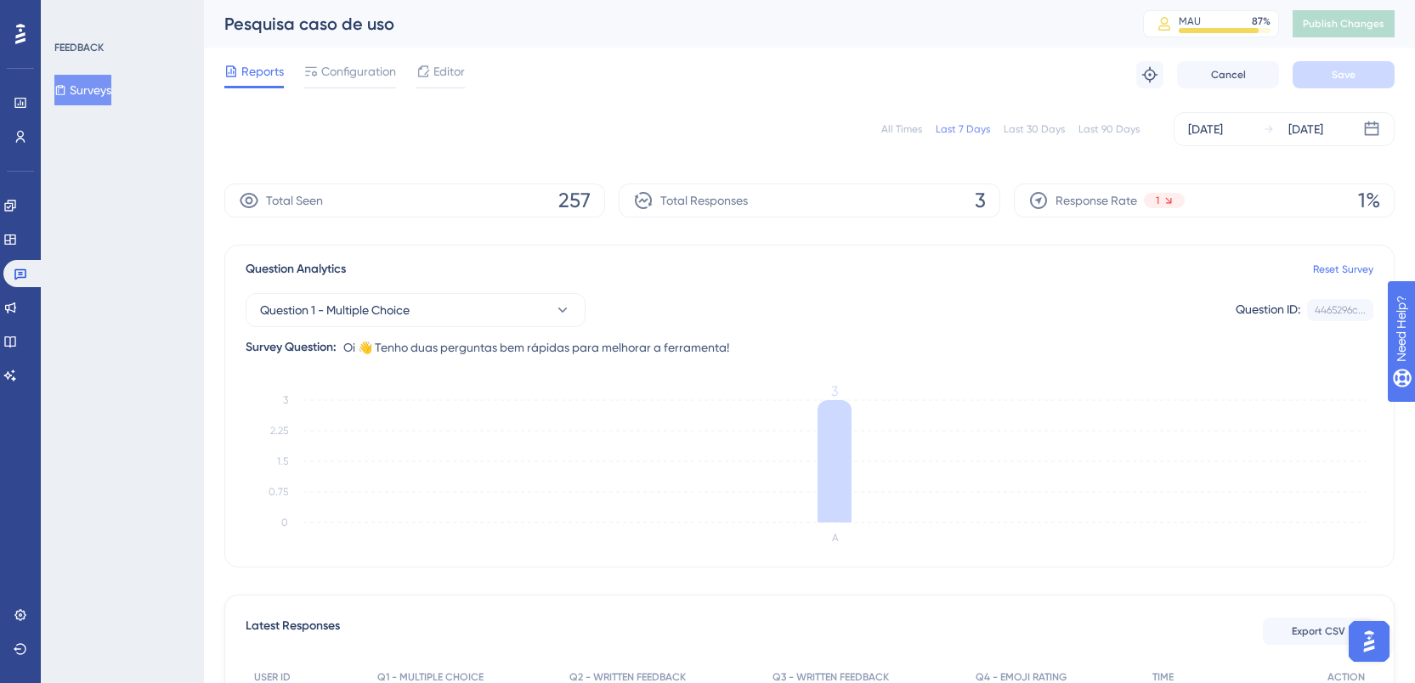
click at [909, 130] on div "All Times" at bounding box center [902, 129] width 41 height 14
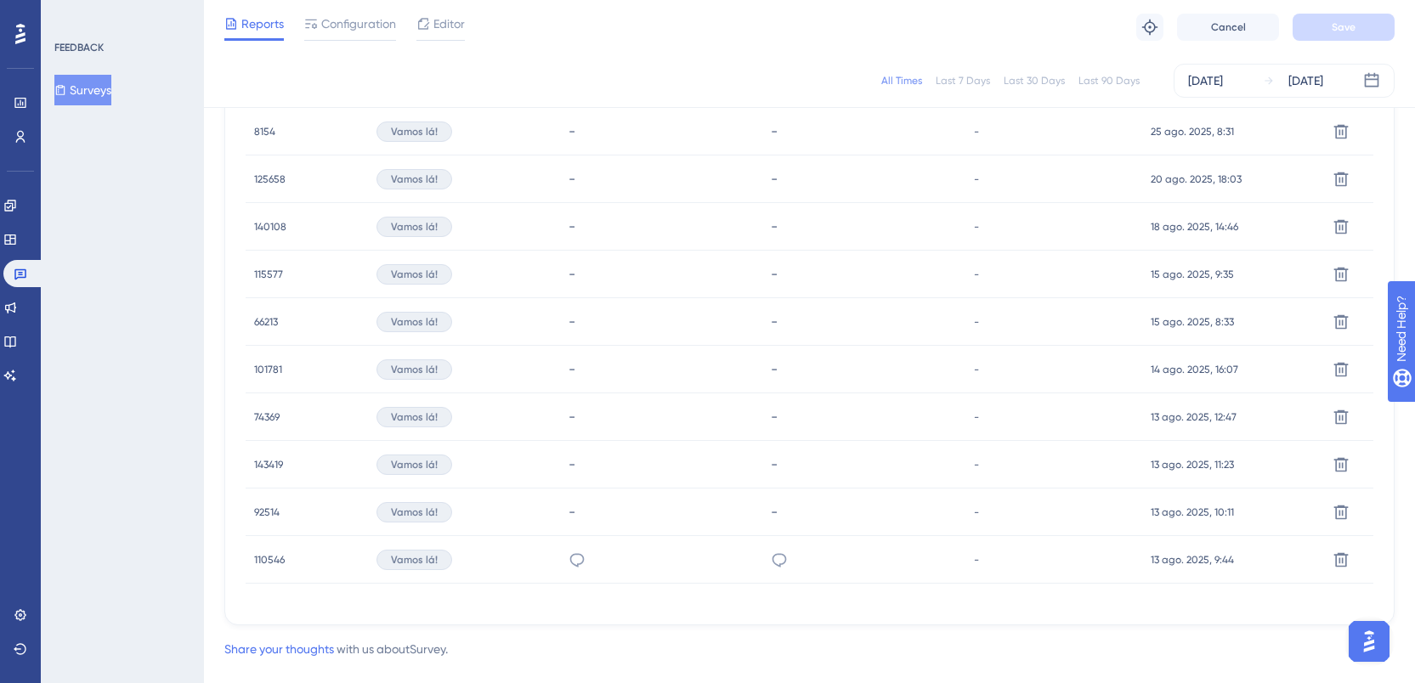
scroll to position [706, 0]
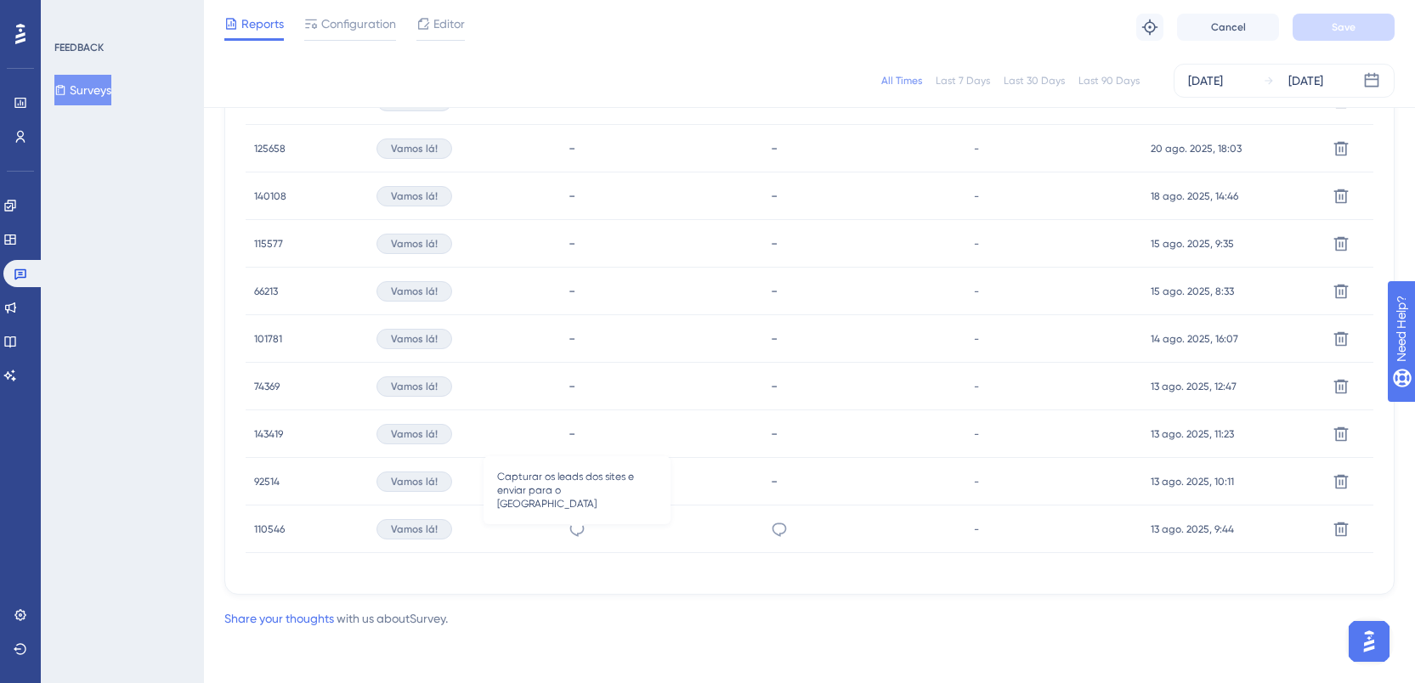
click at [577, 526] on icon at bounding box center [577, 529] width 17 height 17
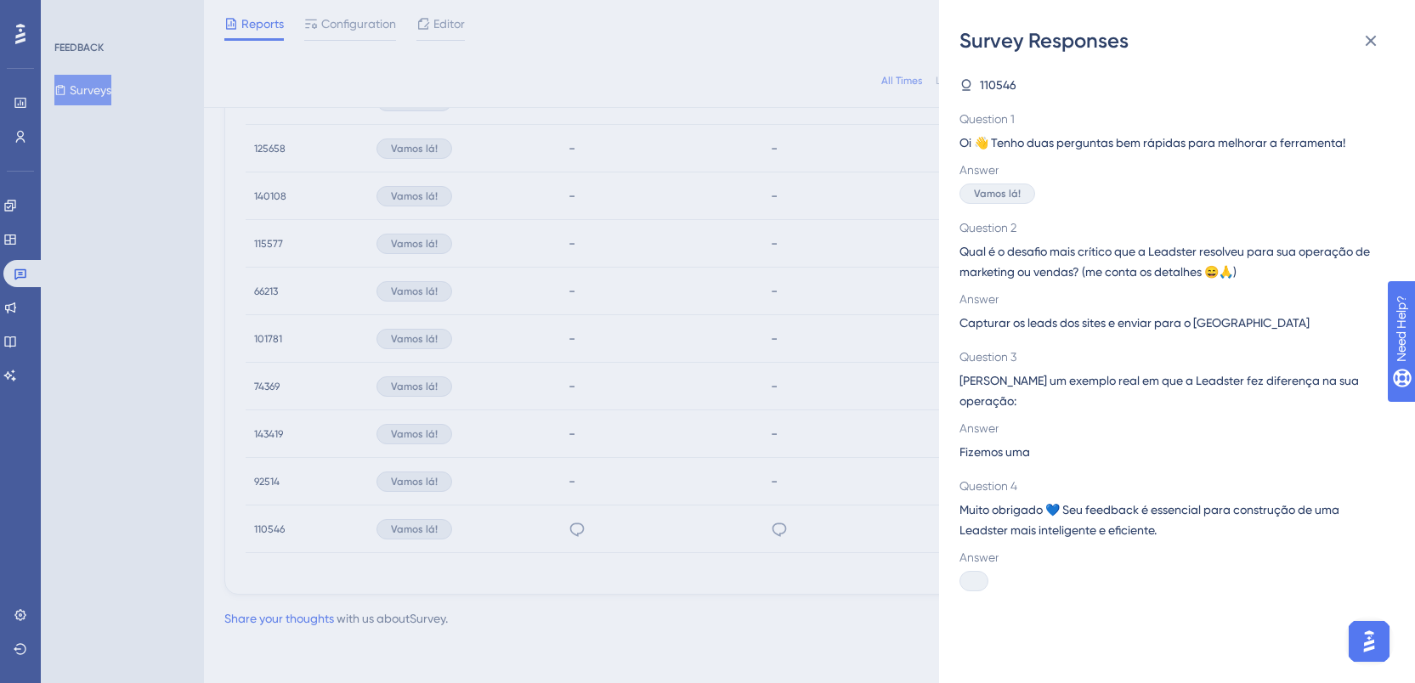
click at [815, 458] on div "Survey Responses 110546 Question 1 Oi 👋 Tenho duas perguntas bem rápidas para m…" at bounding box center [707, 341] width 1415 height 683
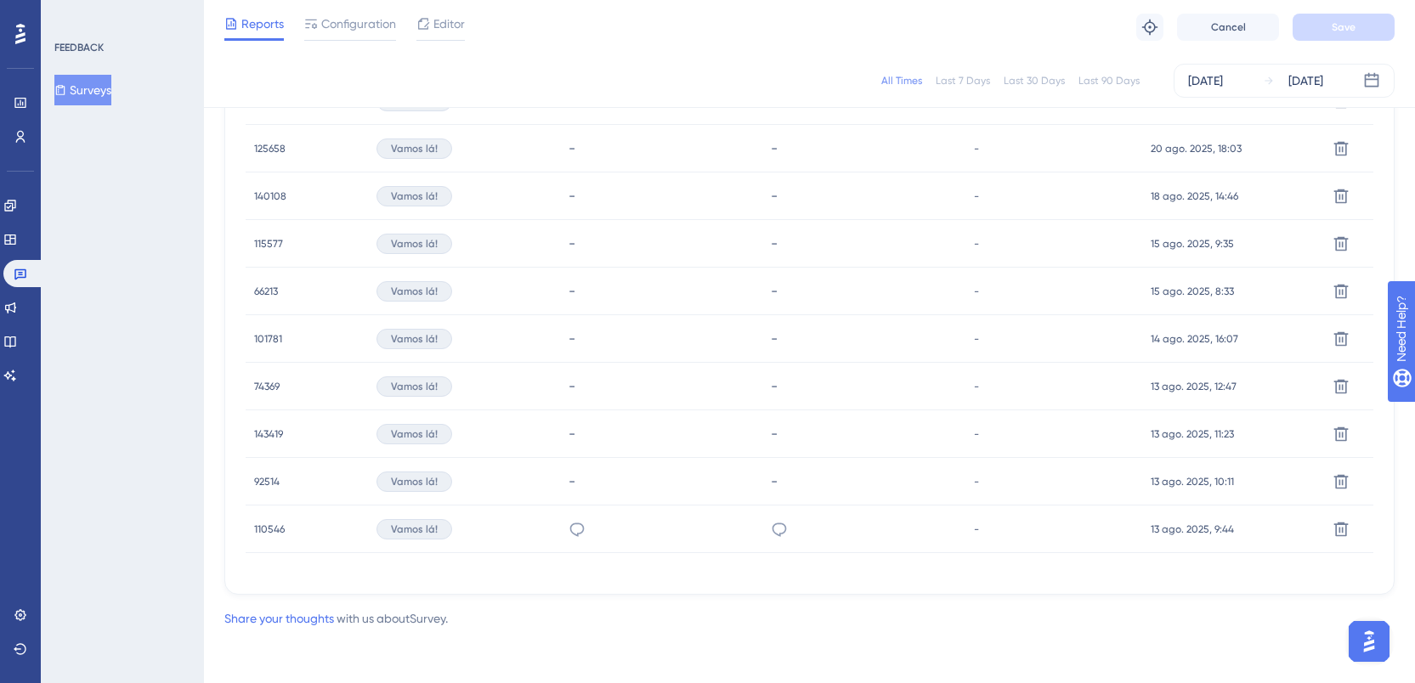
click at [813, 530] on div "Fizemos uma" at bounding box center [864, 530] width 202 height 48
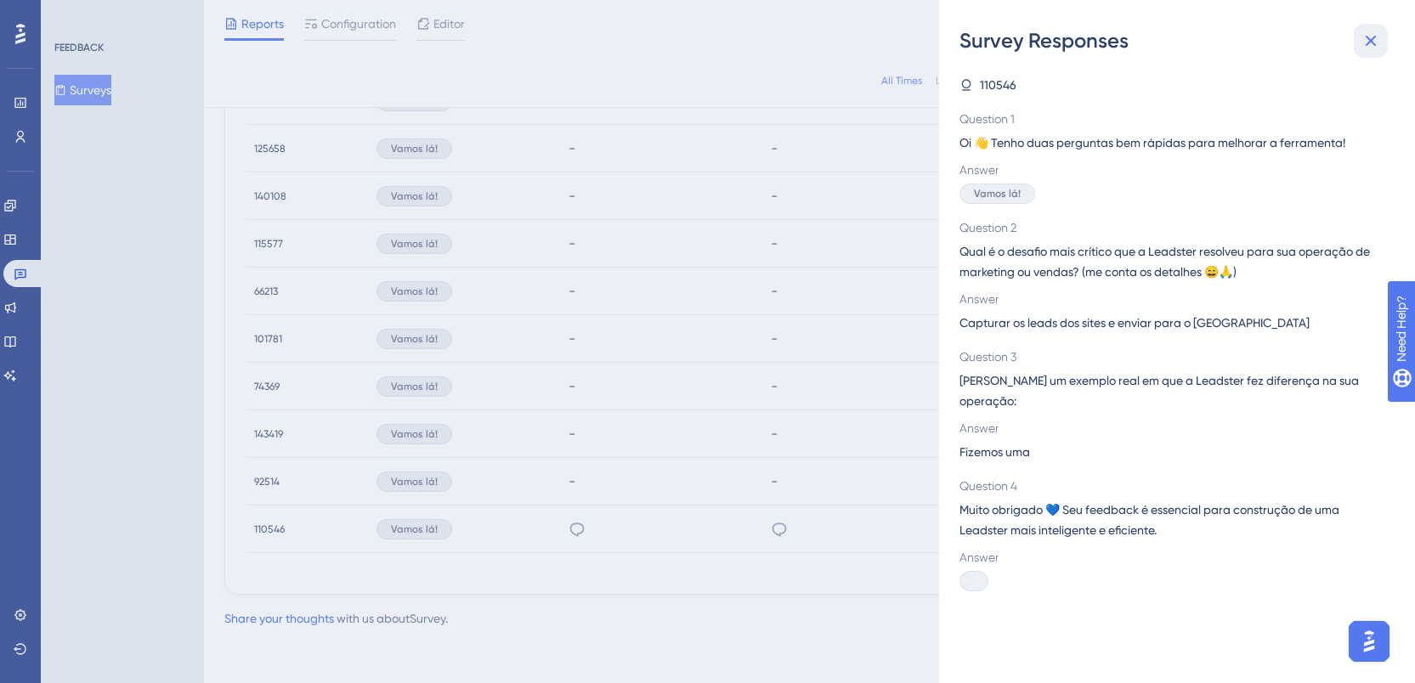
click at [1379, 34] on icon at bounding box center [1371, 41] width 20 height 20
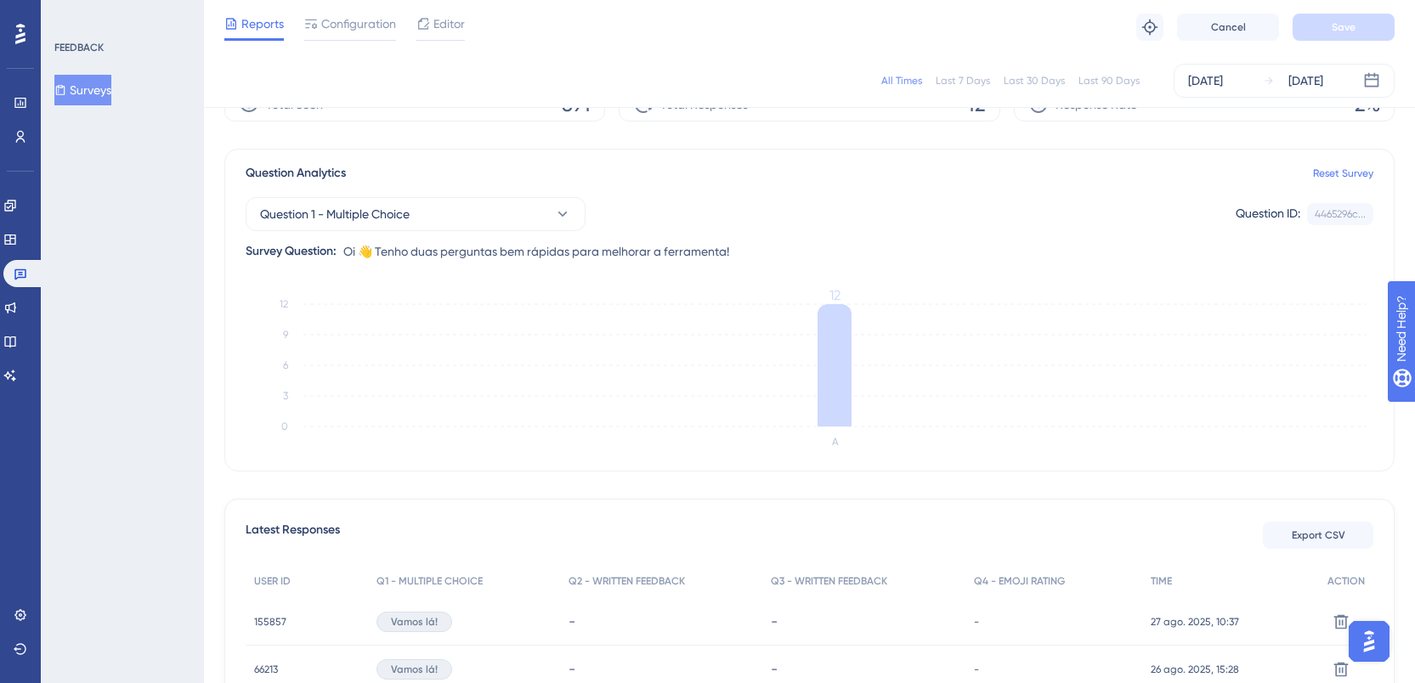
scroll to position [0, 0]
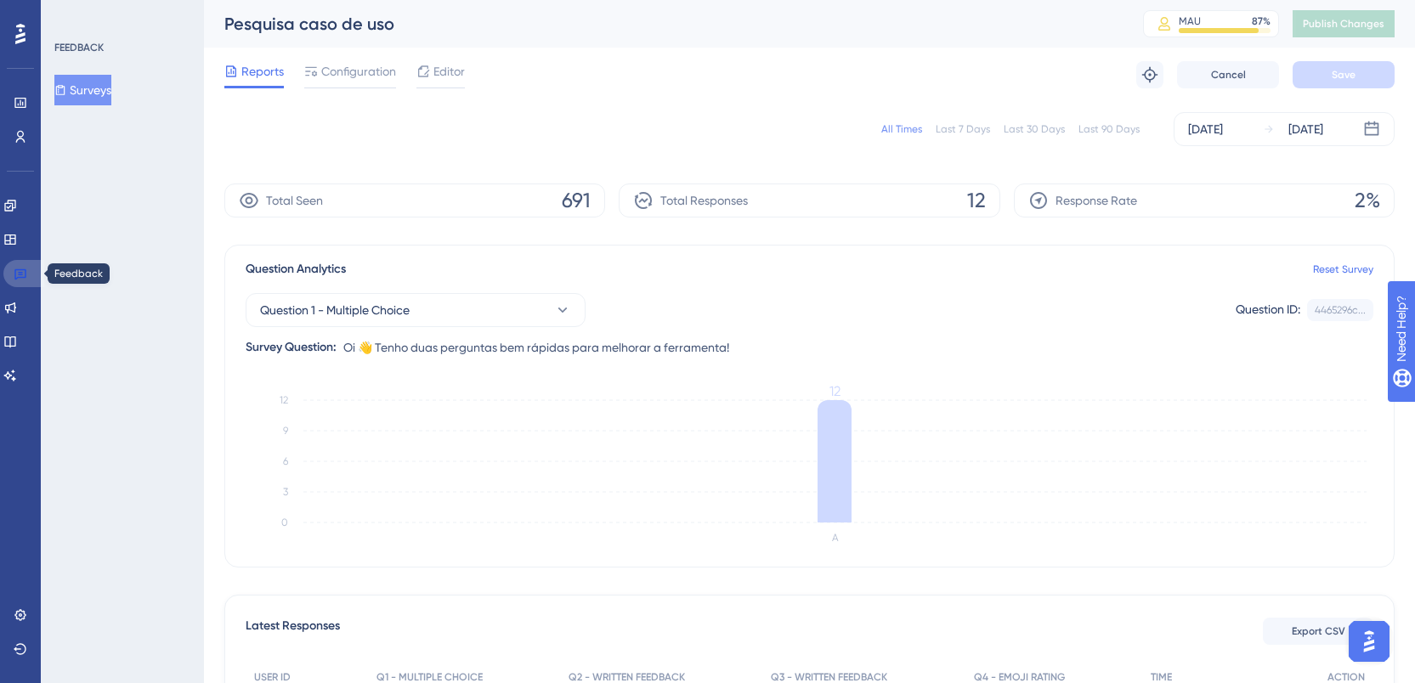
click at [20, 271] on icon at bounding box center [21, 274] width 14 height 14
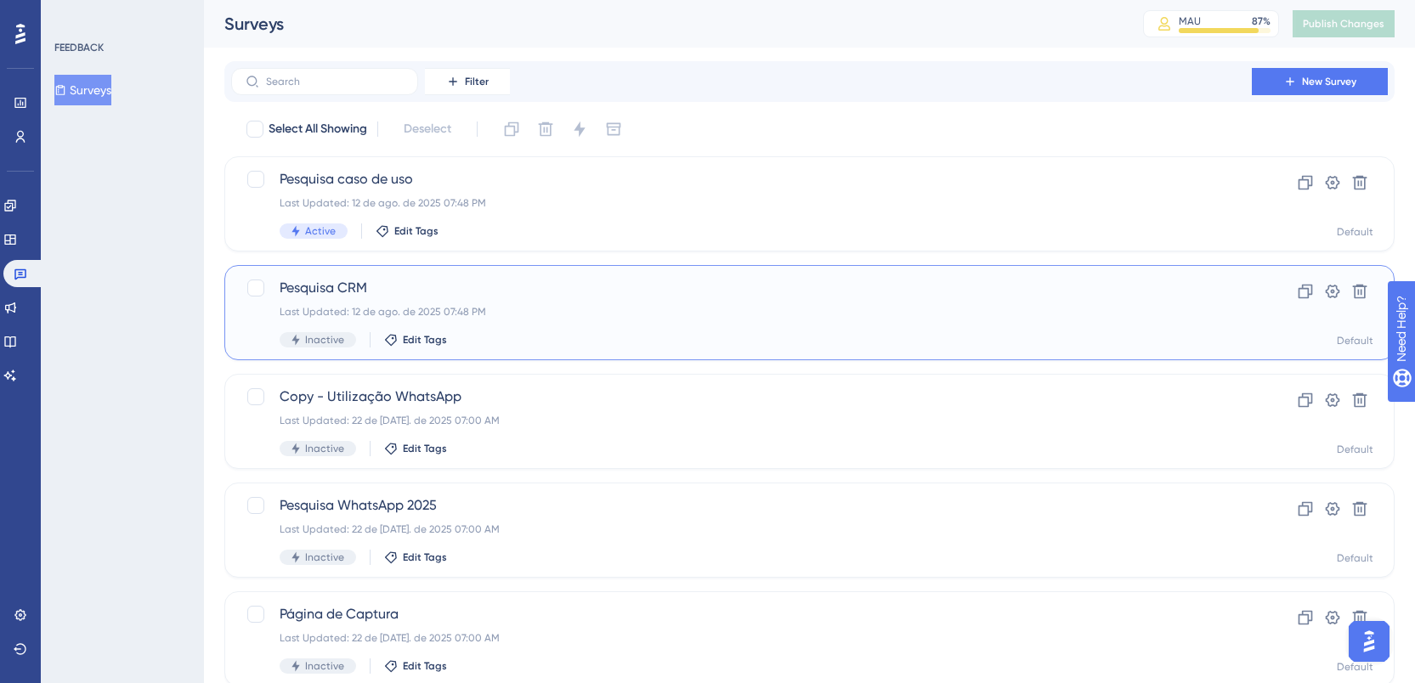
click at [386, 300] on div "Pesquisa CRM Last Updated: 12 de ago. de 2025 07:48 PM Inactive Edit Tags" at bounding box center [742, 313] width 924 height 70
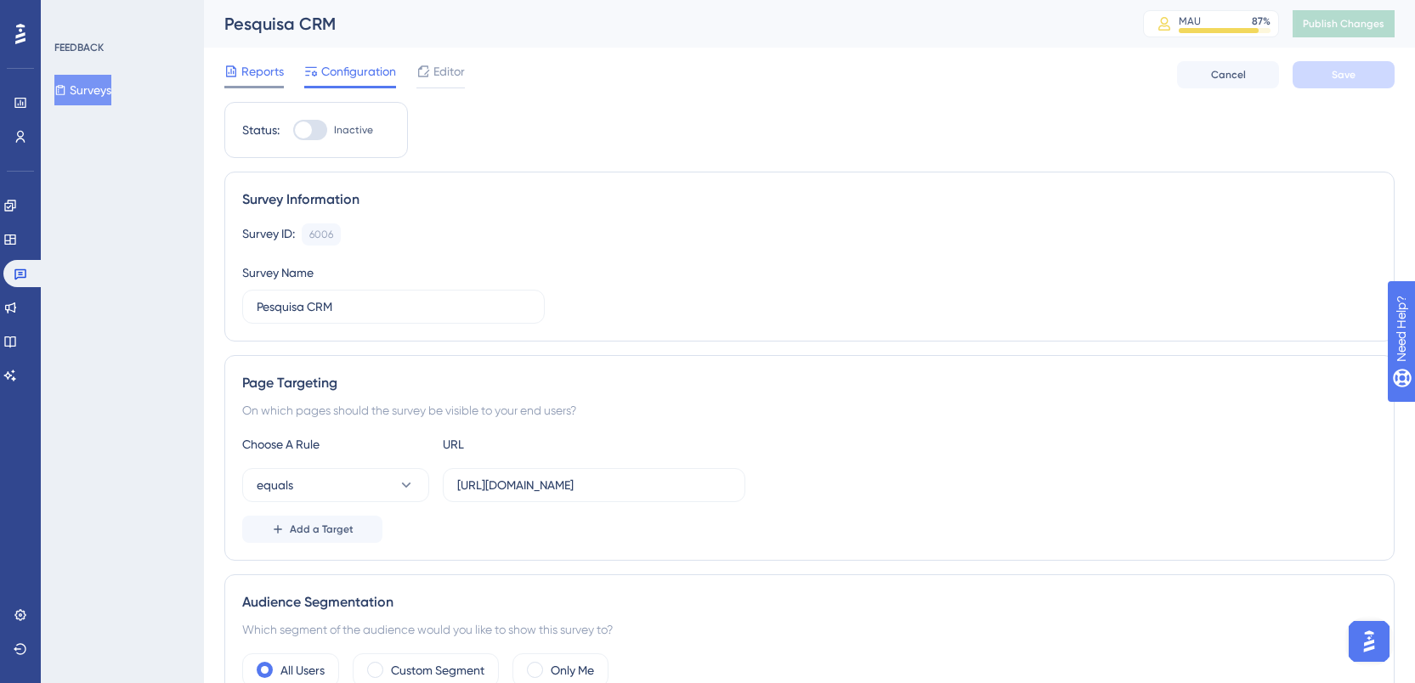
click at [249, 79] on span "Reports" at bounding box center [262, 71] width 43 height 20
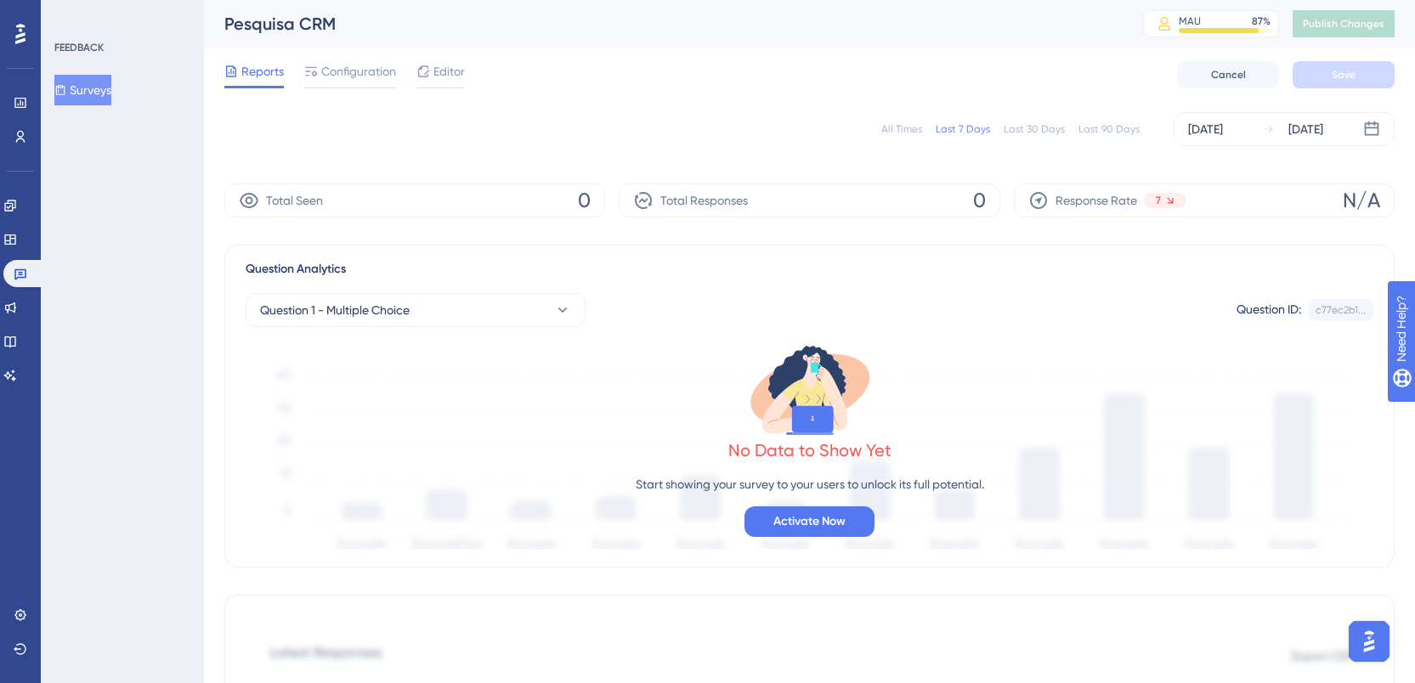
click at [906, 127] on div "All Times" at bounding box center [902, 129] width 41 height 14
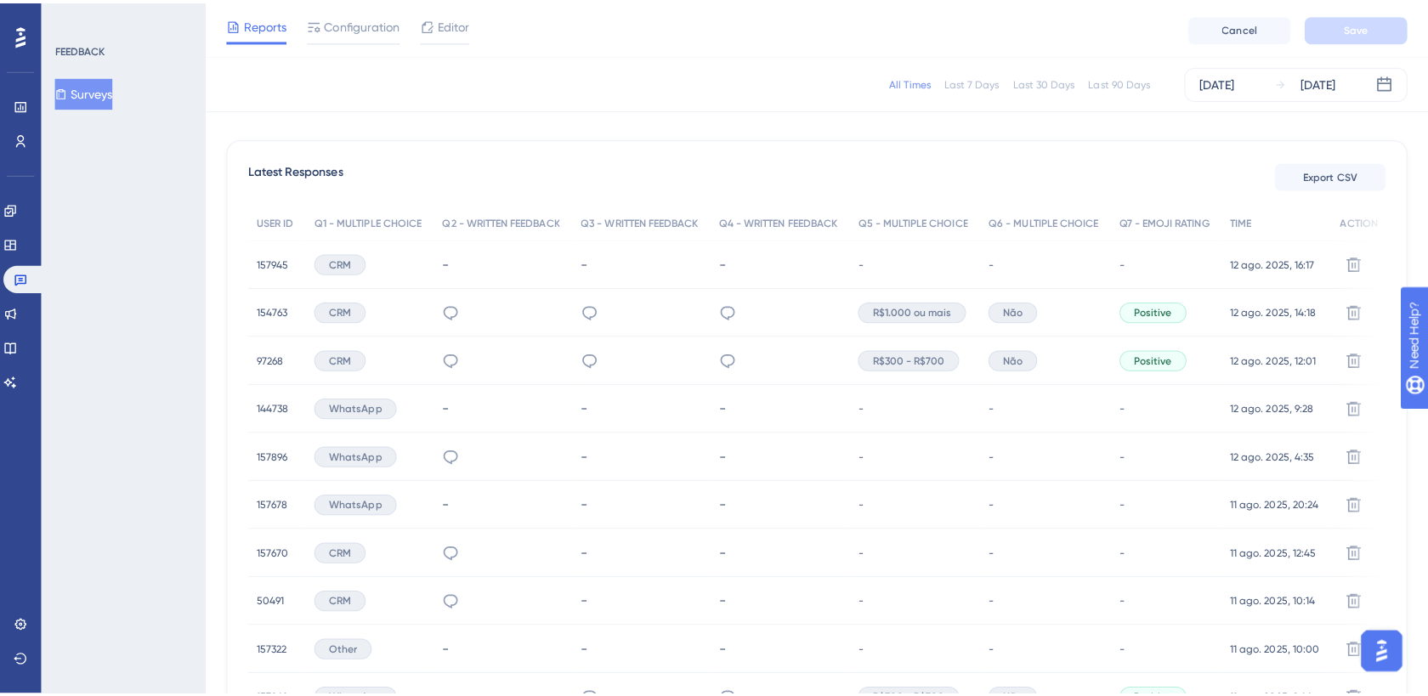
scroll to position [512, 0]
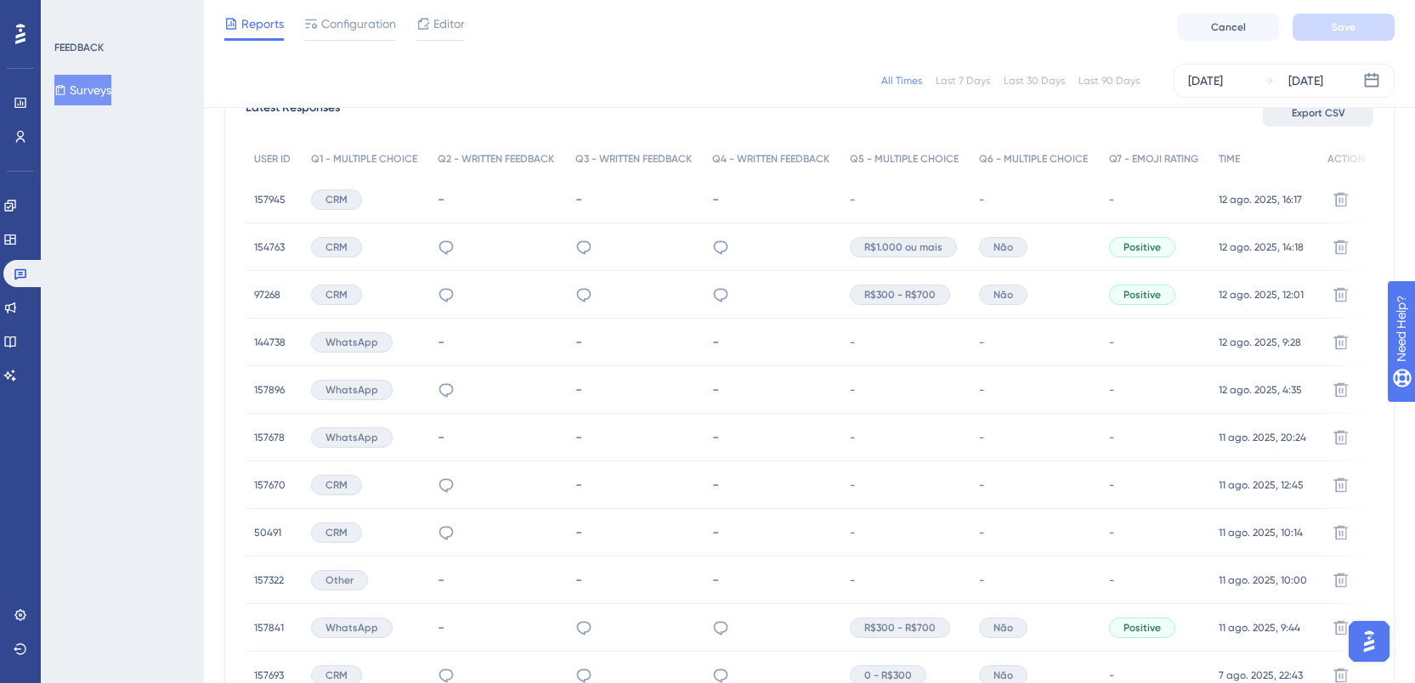
click at [1330, 109] on span "Export CSV" at bounding box center [1319, 113] width 54 height 14
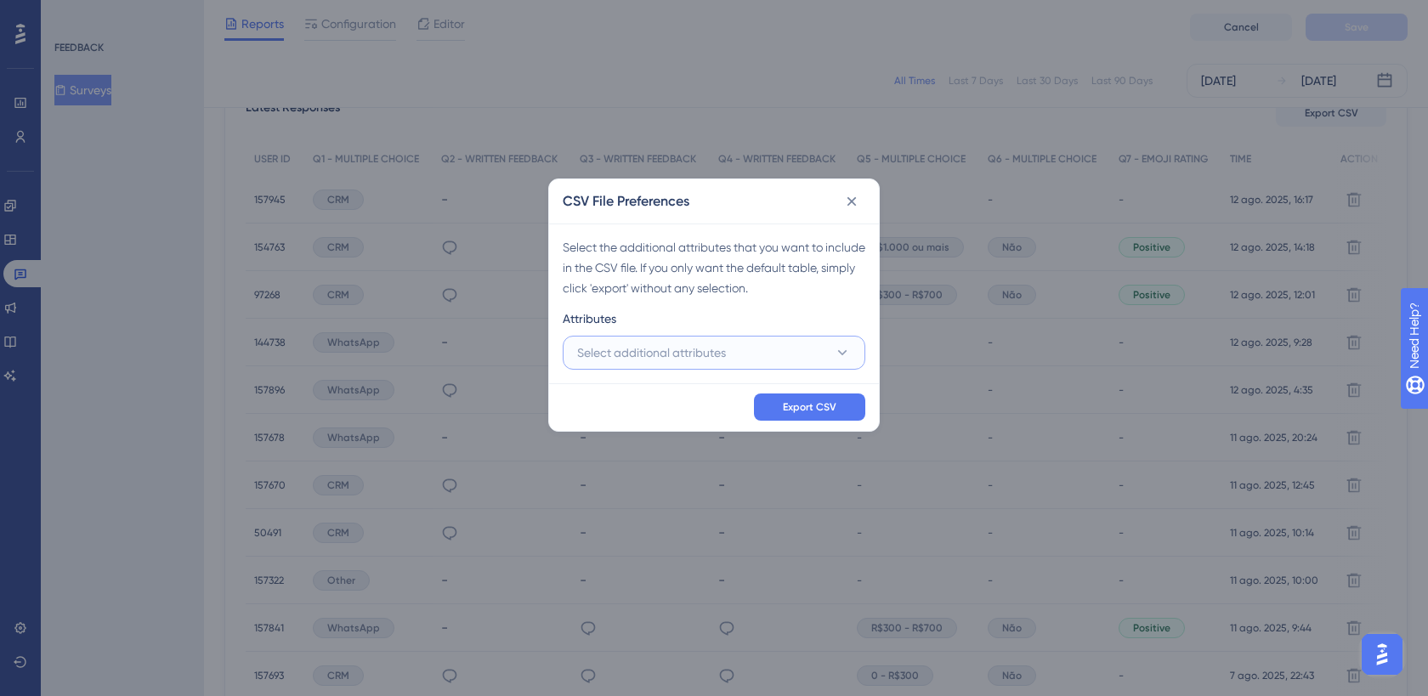
click at [751, 363] on button "Select additional attributes" at bounding box center [714, 353] width 303 height 34
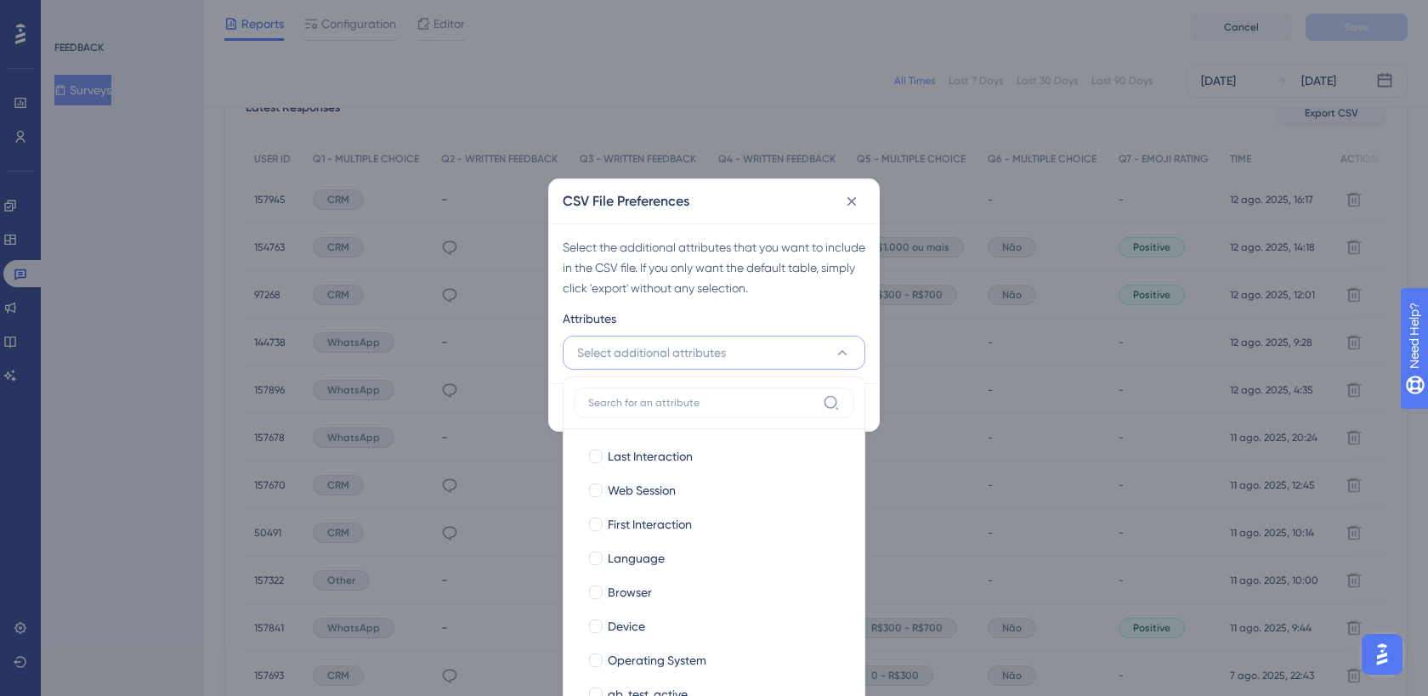
scroll to position [545, 0]
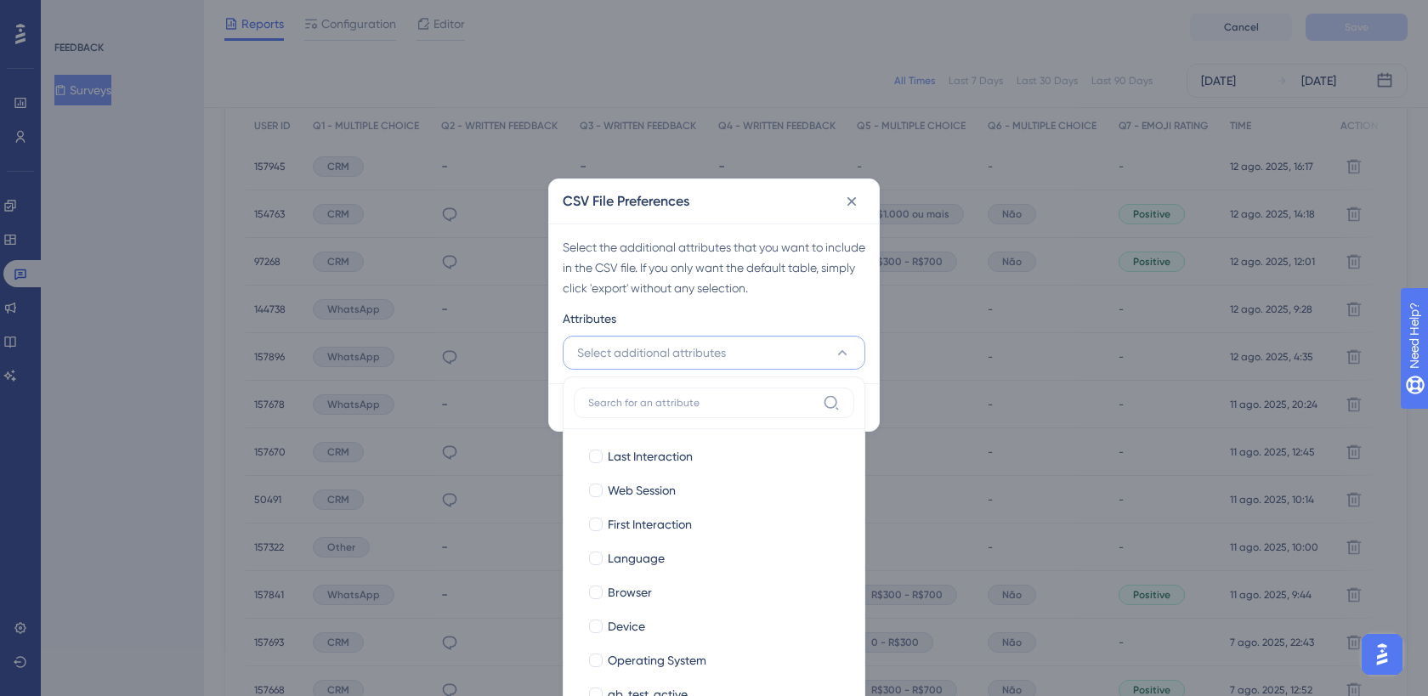
click at [780, 301] on div "Select the additional attributes that you want to include in the CSV file. If y…" at bounding box center [714, 304] width 330 height 160
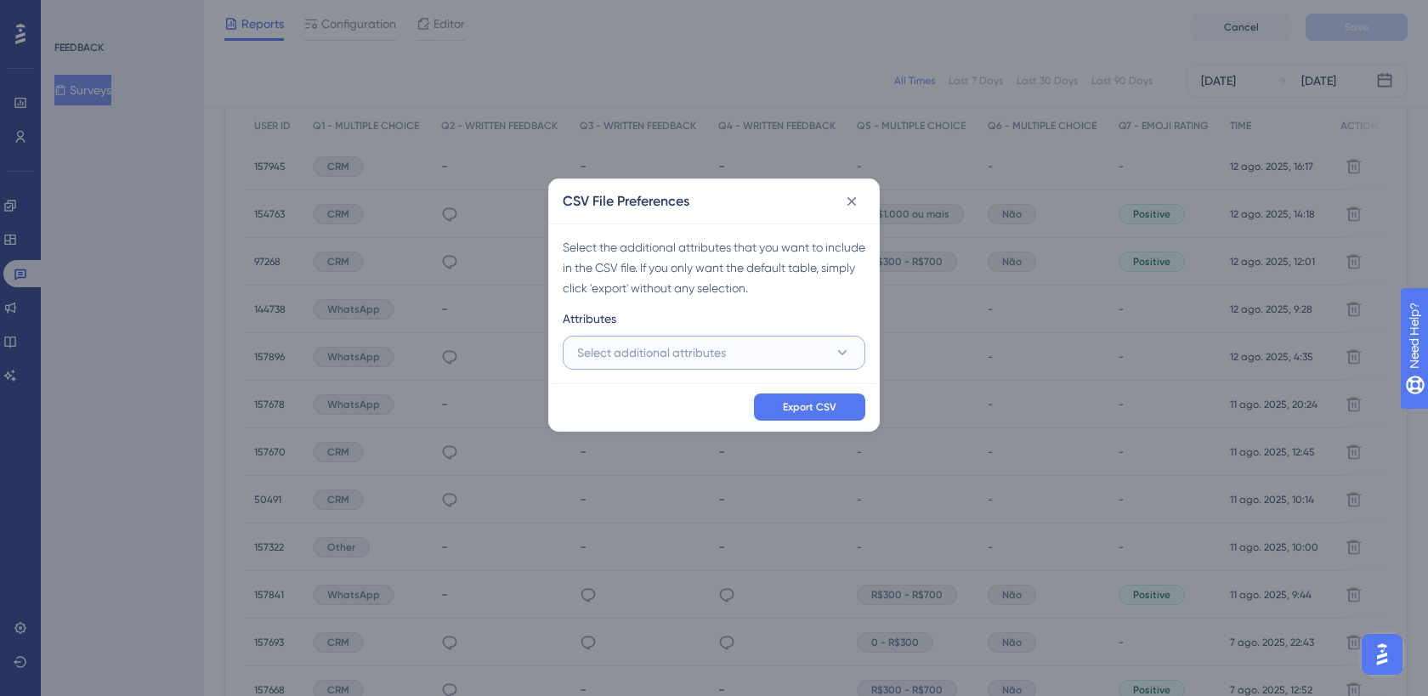
click at [780, 355] on button "Select additional attributes" at bounding box center [714, 353] width 303 height 34
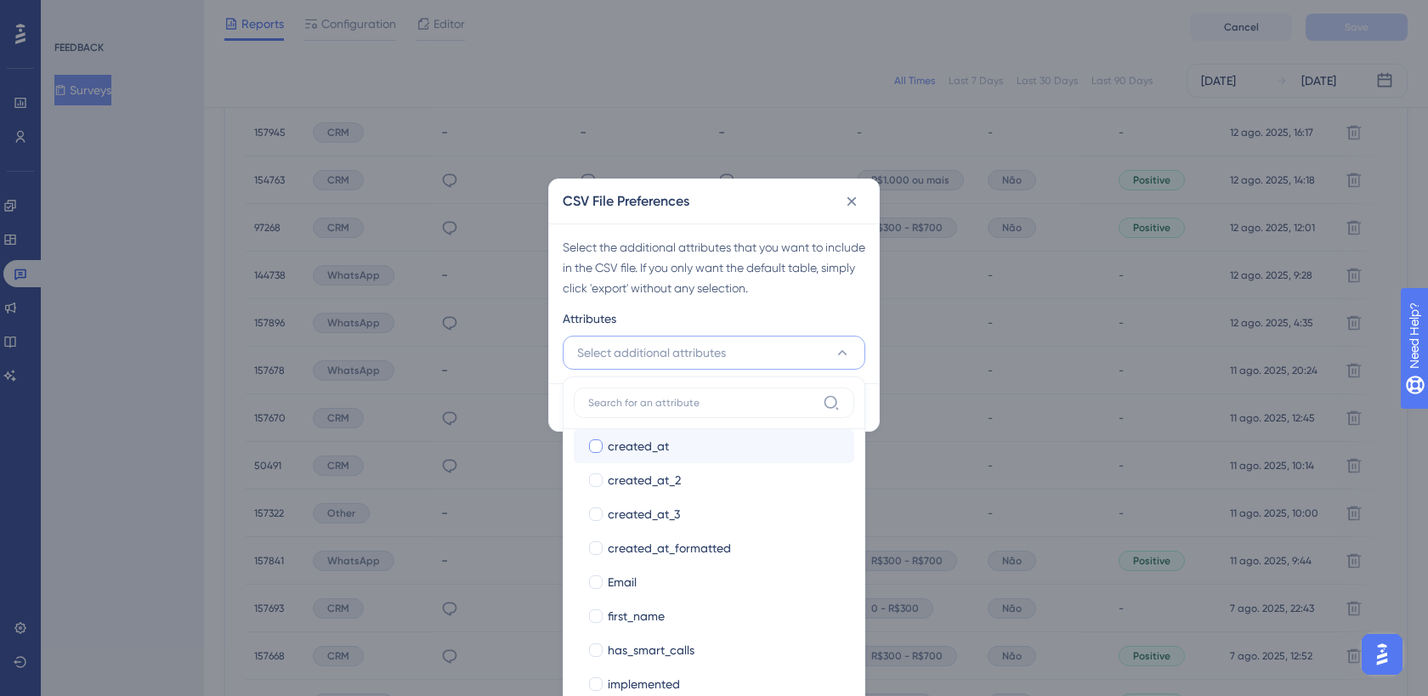
scroll to position [582, 0]
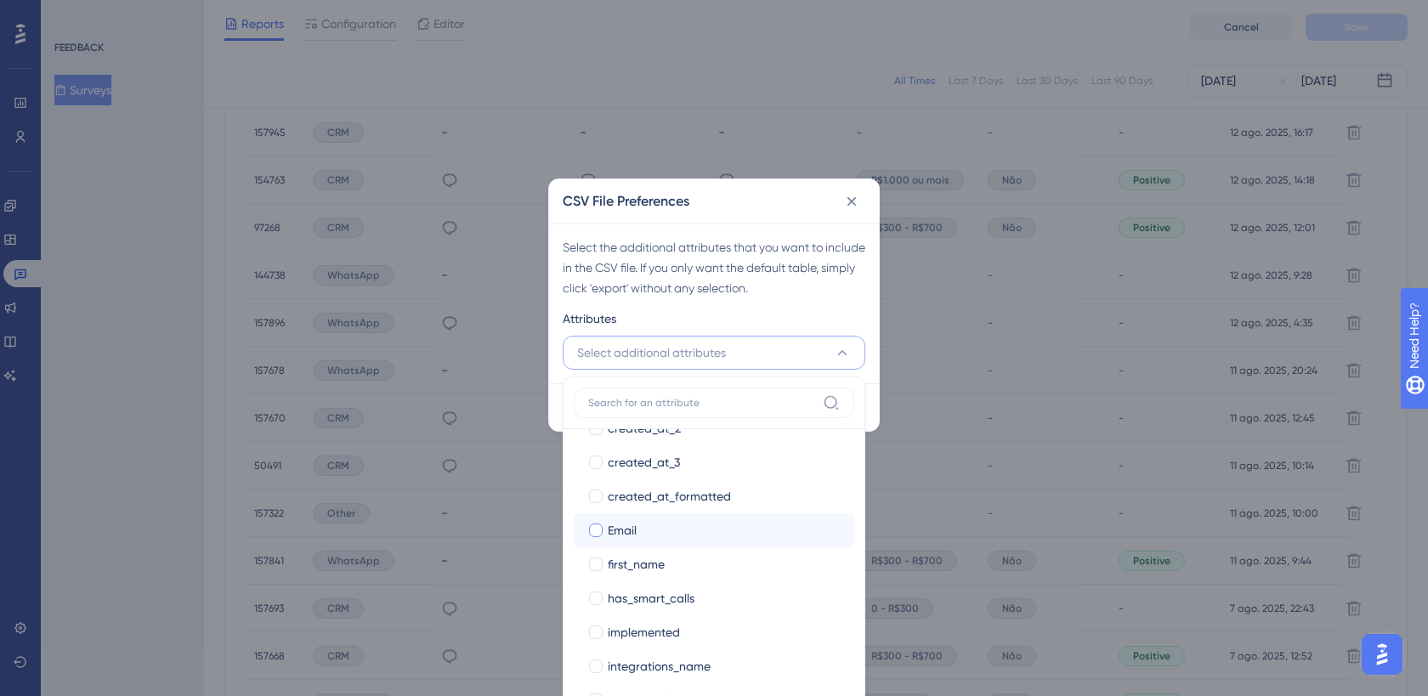
click at [627, 536] on span "Email" at bounding box center [622, 530] width 29 height 20
checkbox input "true"
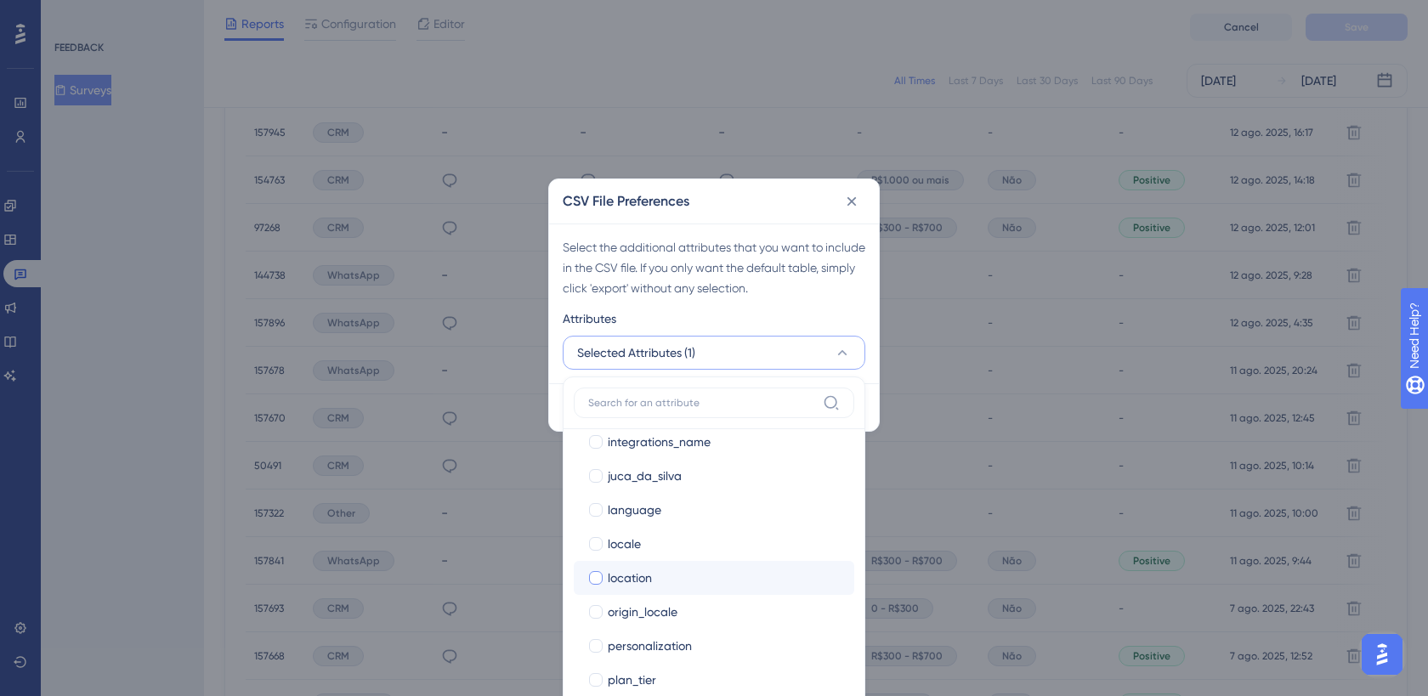
scroll to position [411, 0]
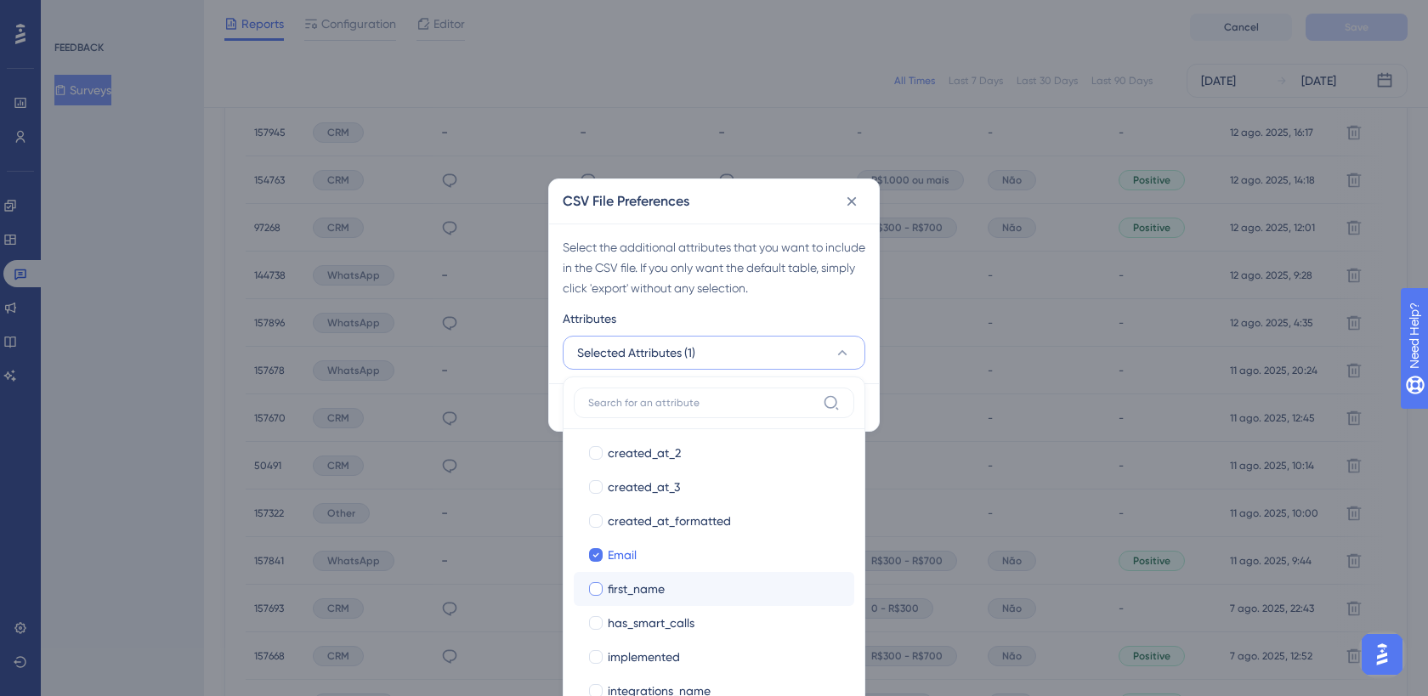
click at [663, 588] on span "first_name" at bounding box center [636, 589] width 57 height 20
checkbox input "true"
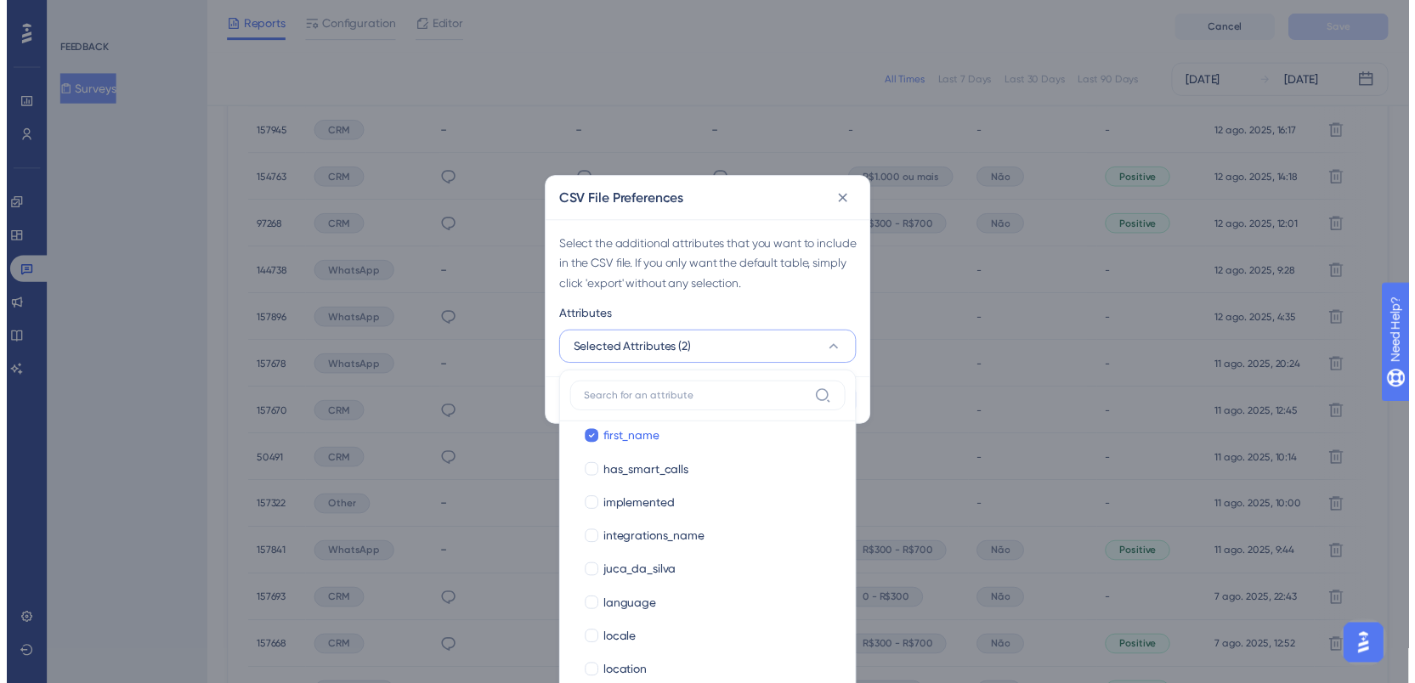
scroll to position [1035, 0]
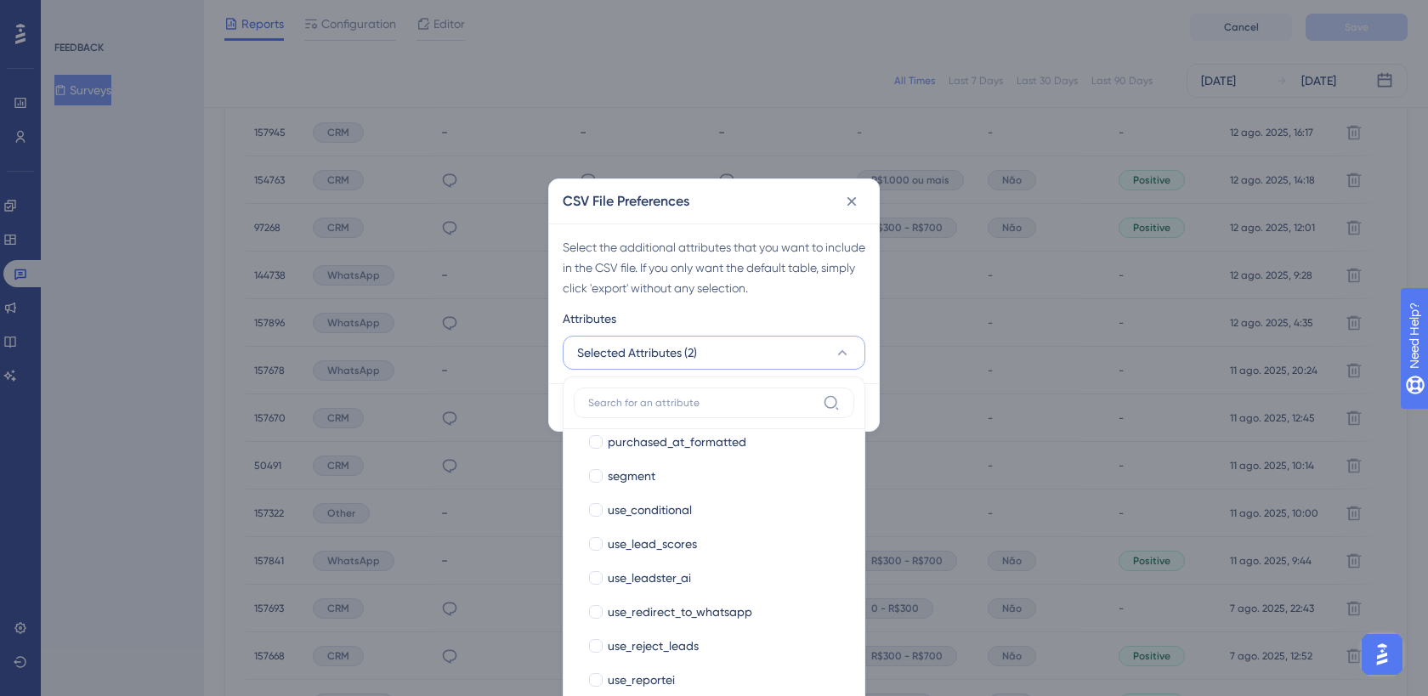
click at [780, 241] on div "Select the additional attributes that you want to include in the CSV file. If y…" at bounding box center [714, 267] width 303 height 61
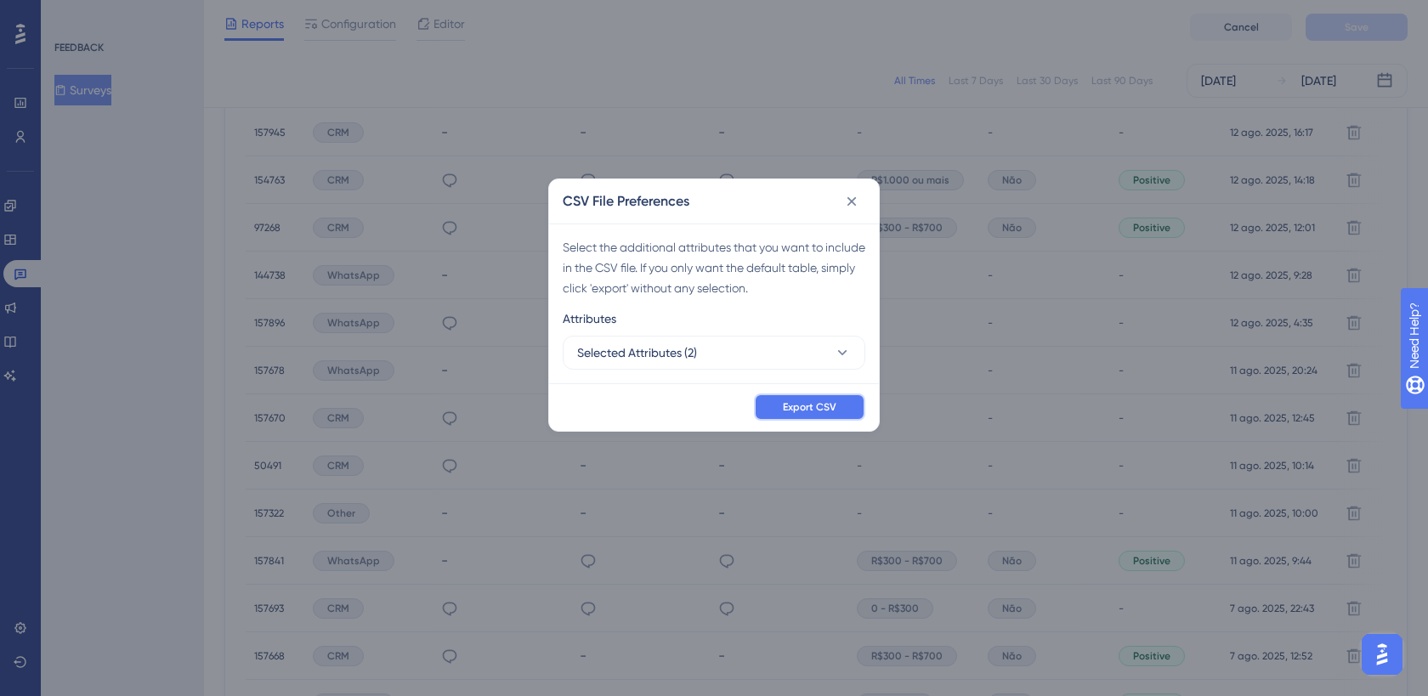
click at [825, 411] on span "Export CSV" at bounding box center [810, 407] width 54 height 14
